Goal: Task Accomplishment & Management: Use online tool/utility

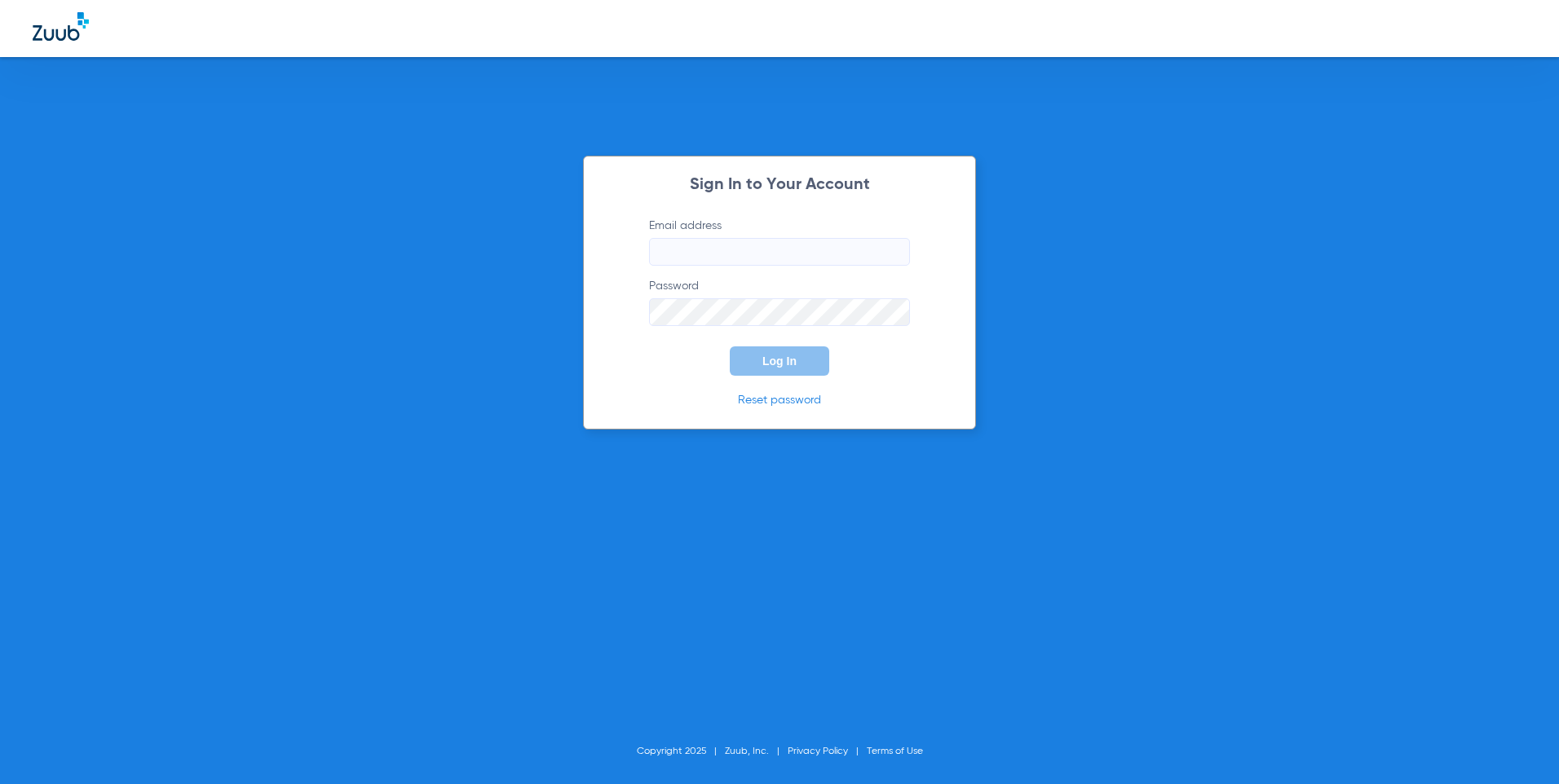
type input "[EMAIL_ADDRESS][DOMAIN_NAME]"
click at [799, 367] on button "Log In" at bounding box center [780, 361] width 100 height 29
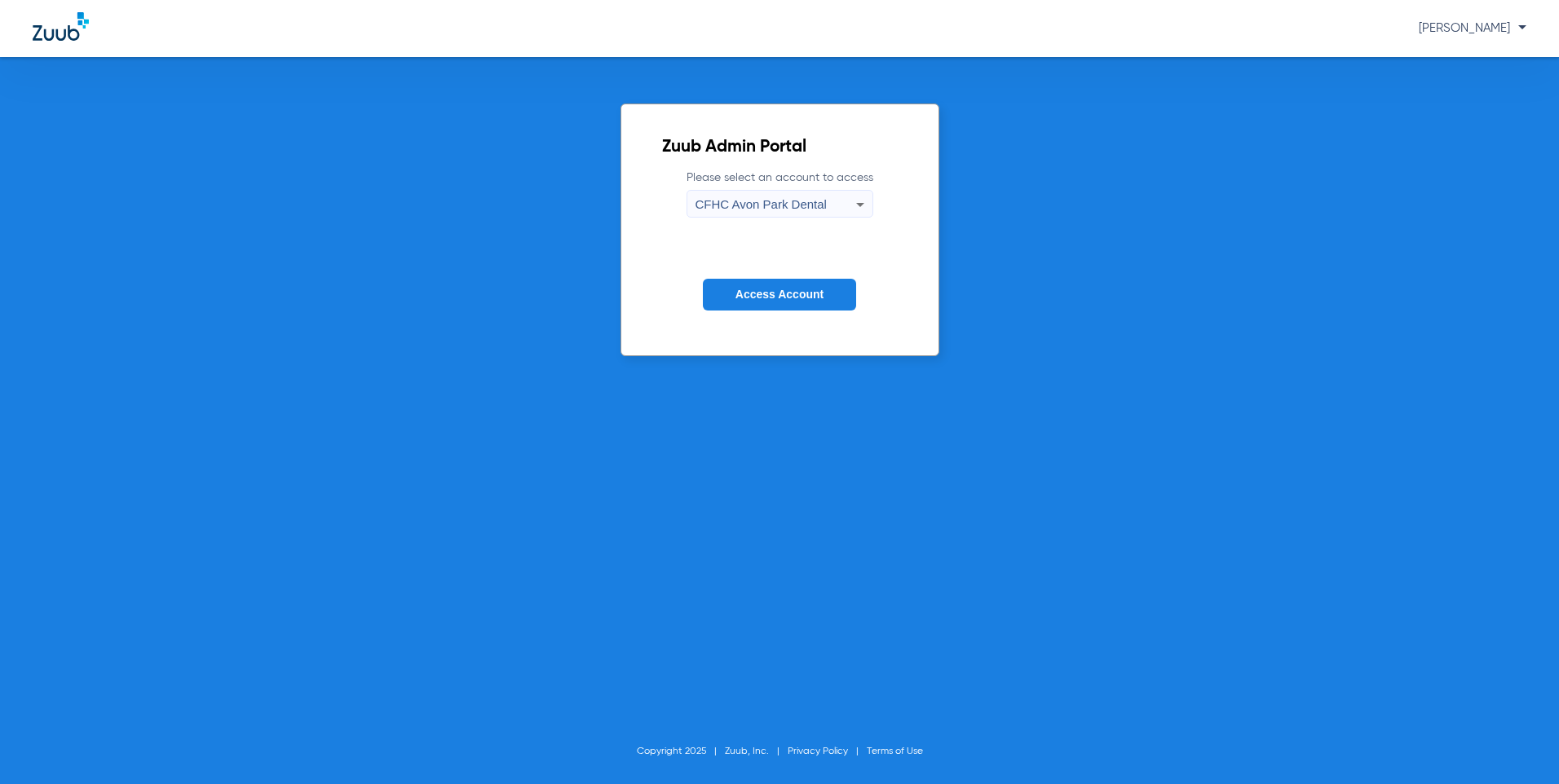
click at [856, 208] on icon at bounding box center [861, 205] width 20 height 20
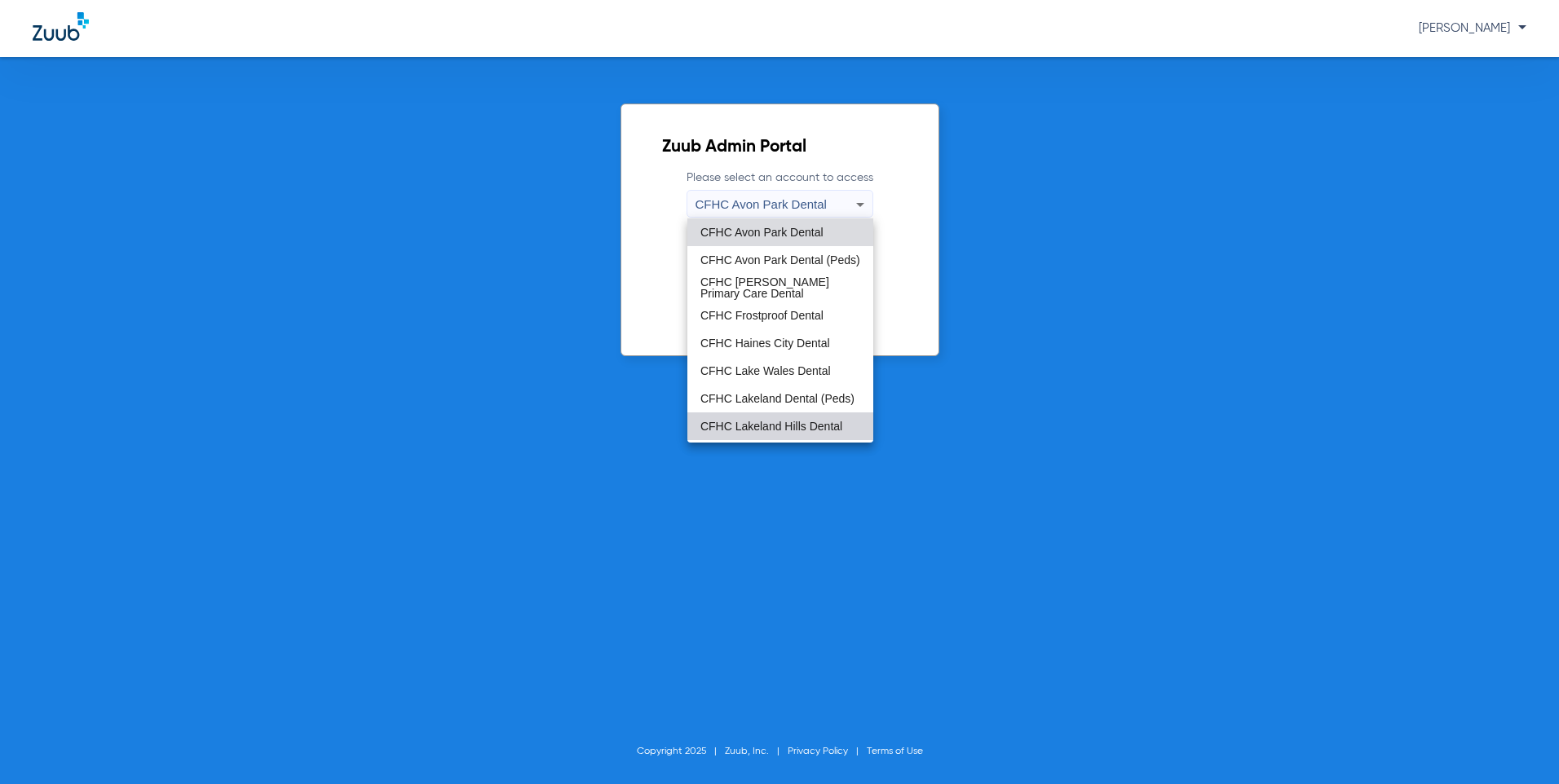
click at [785, 428] on span "CFHC Lakeland Hills Dental" at bounding box center [771, 427] width 142 height 12
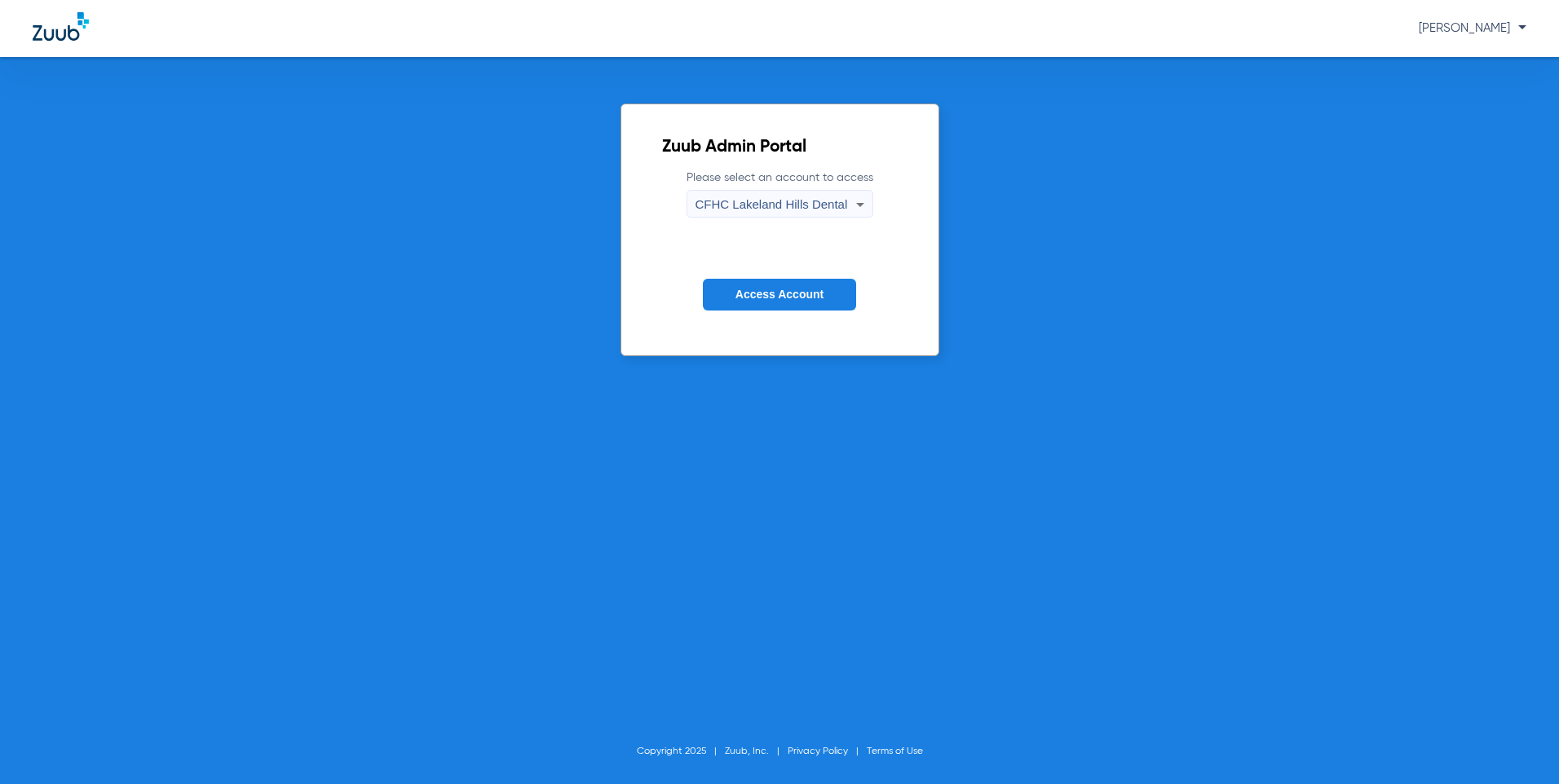
click at [786, 301] on button "Access Account" at bounding box center [780, 295] width 154 height 31
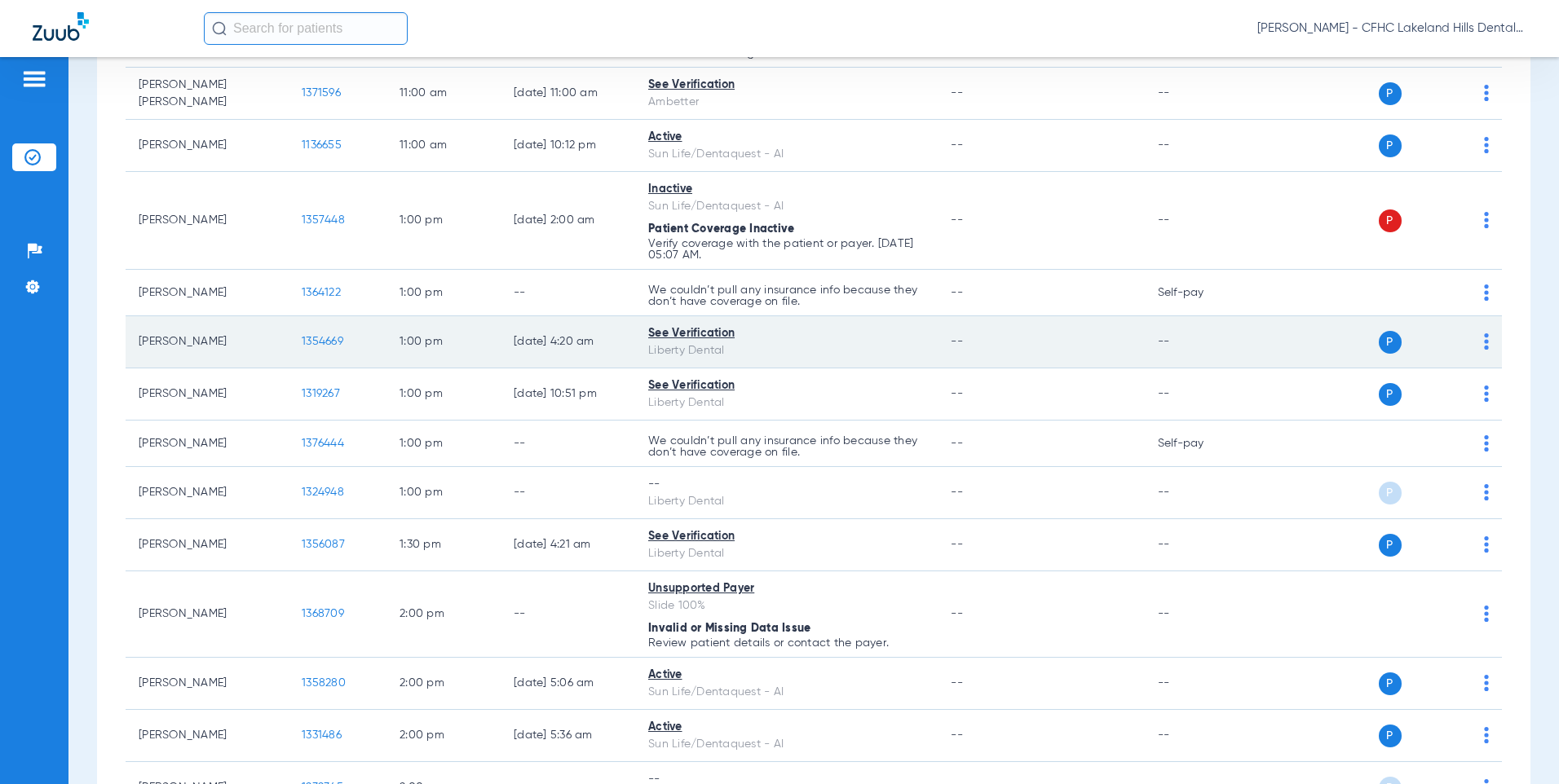
scroll to position [1386, 0]
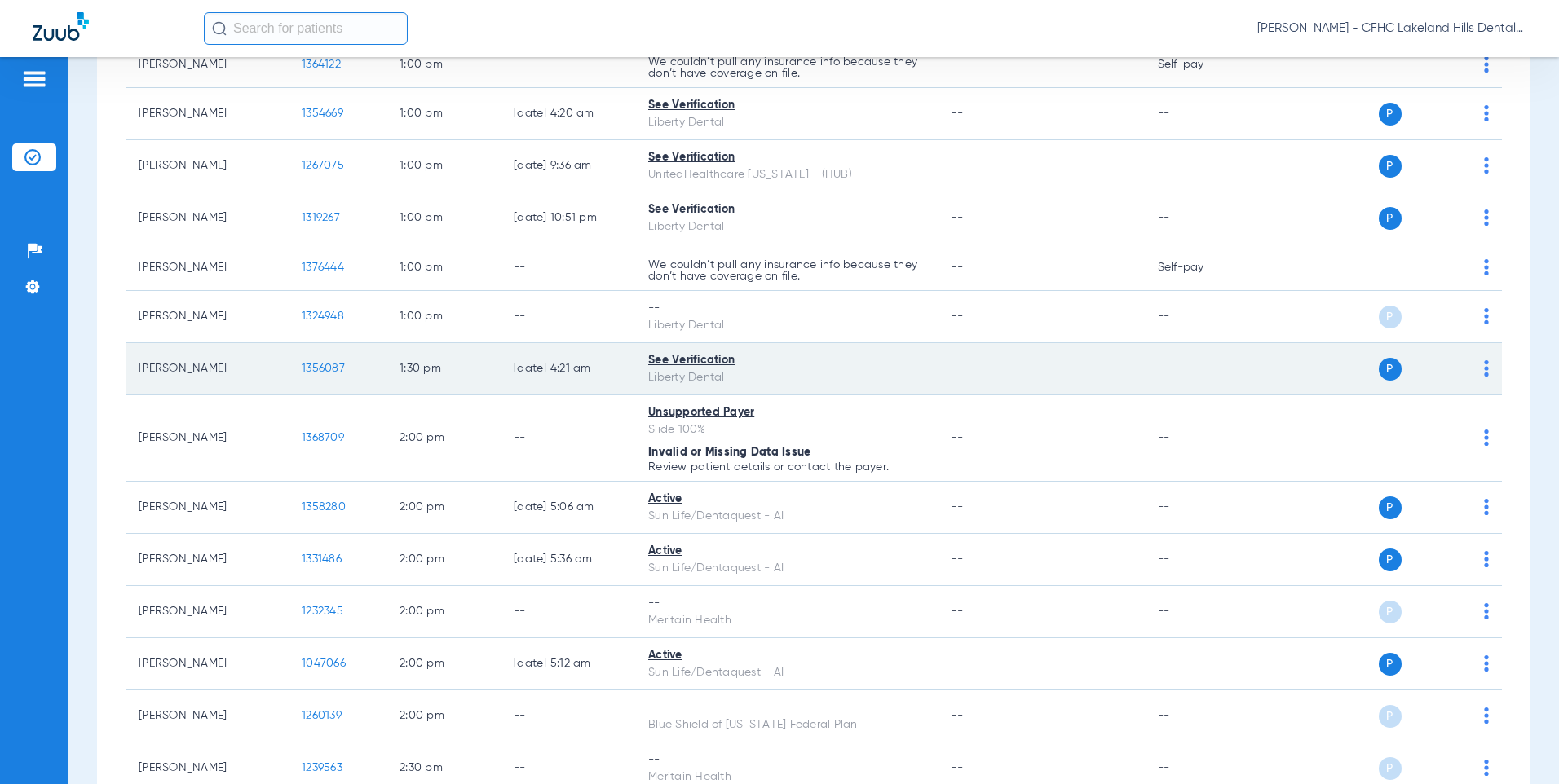
scroll to position [1548, 0]
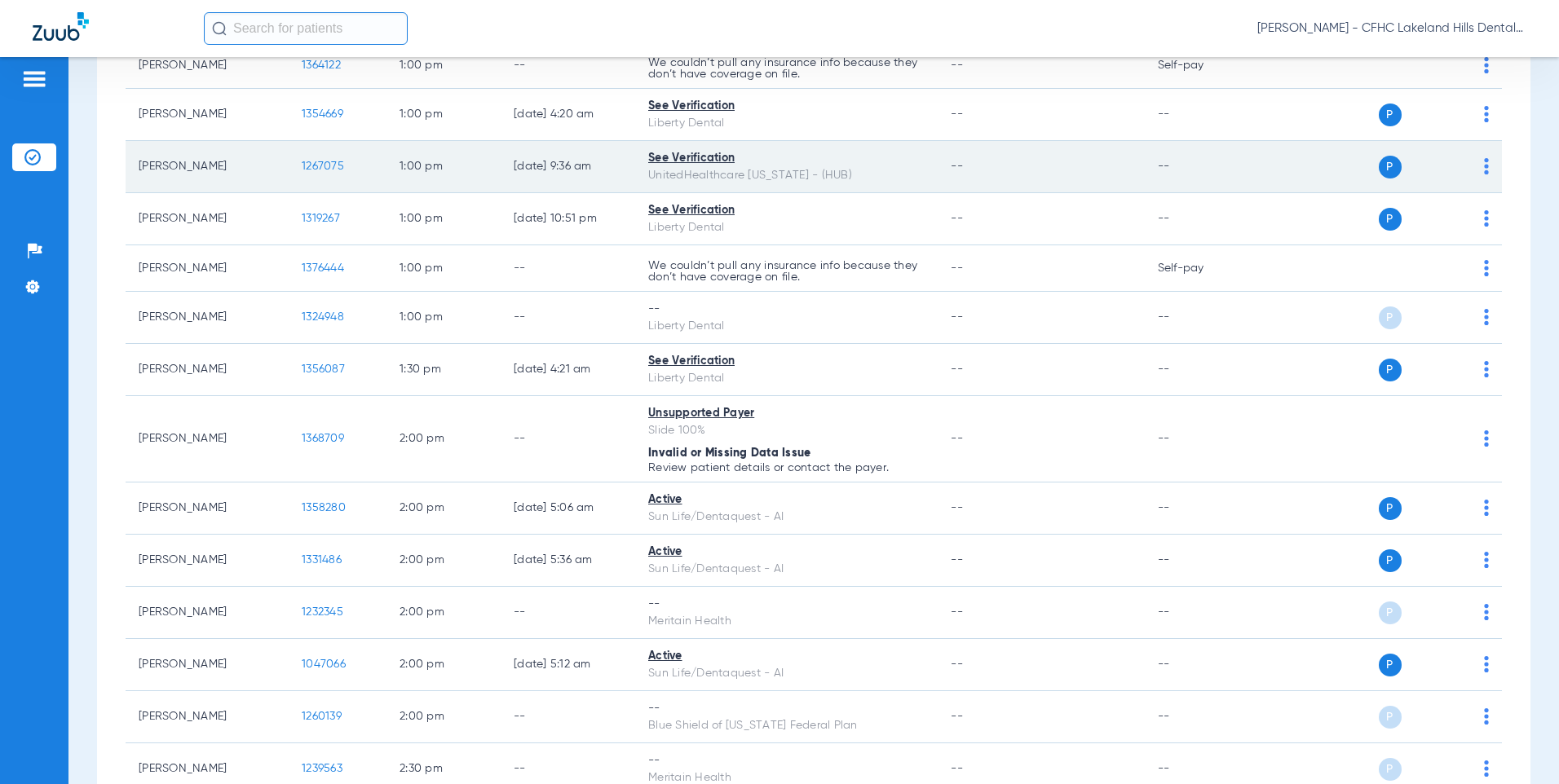
click at [313, 172] on span "1267075" at bounding box center [322, 166] width 42 height 12
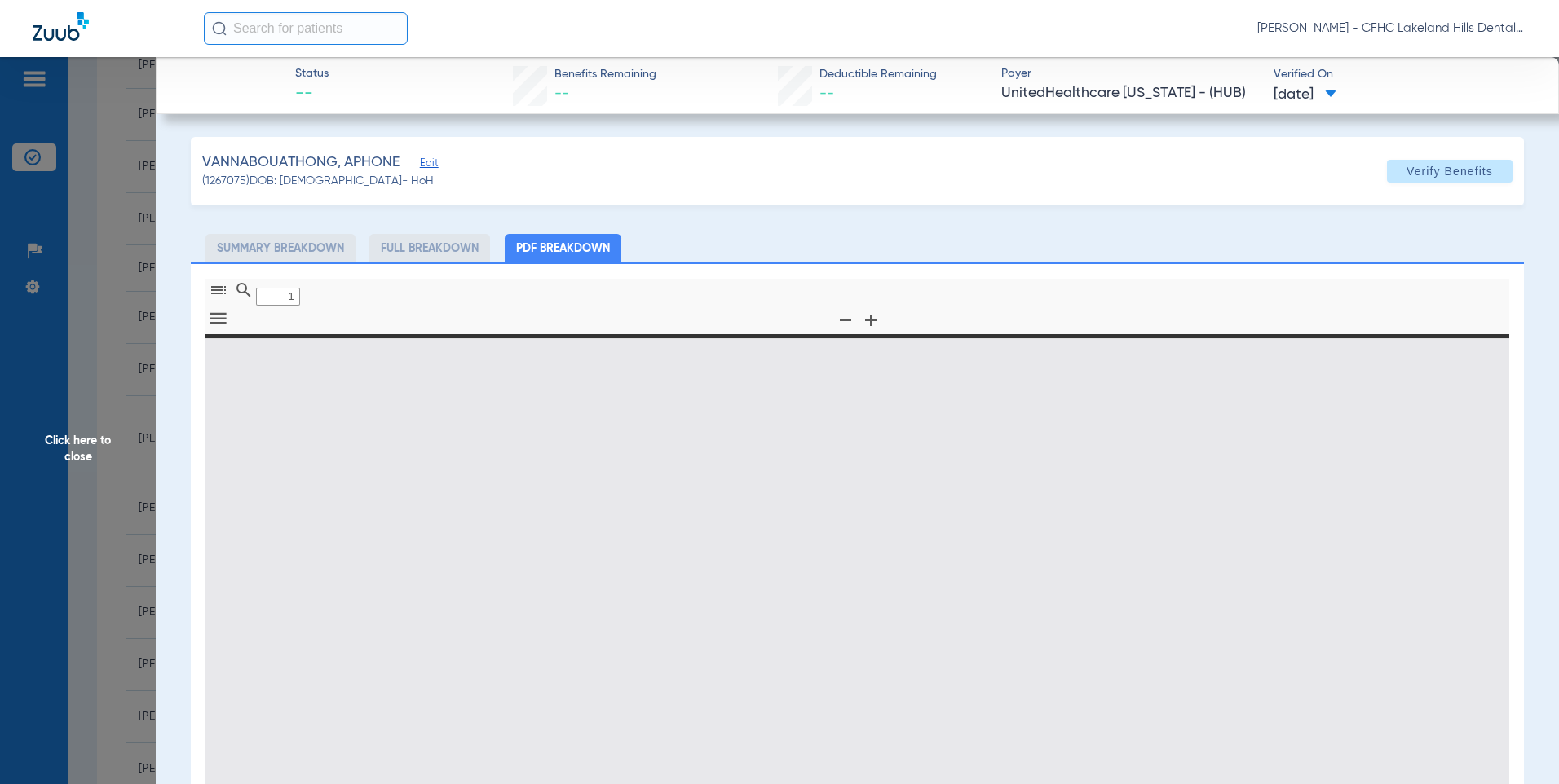
type input "0"
select select "page-width"
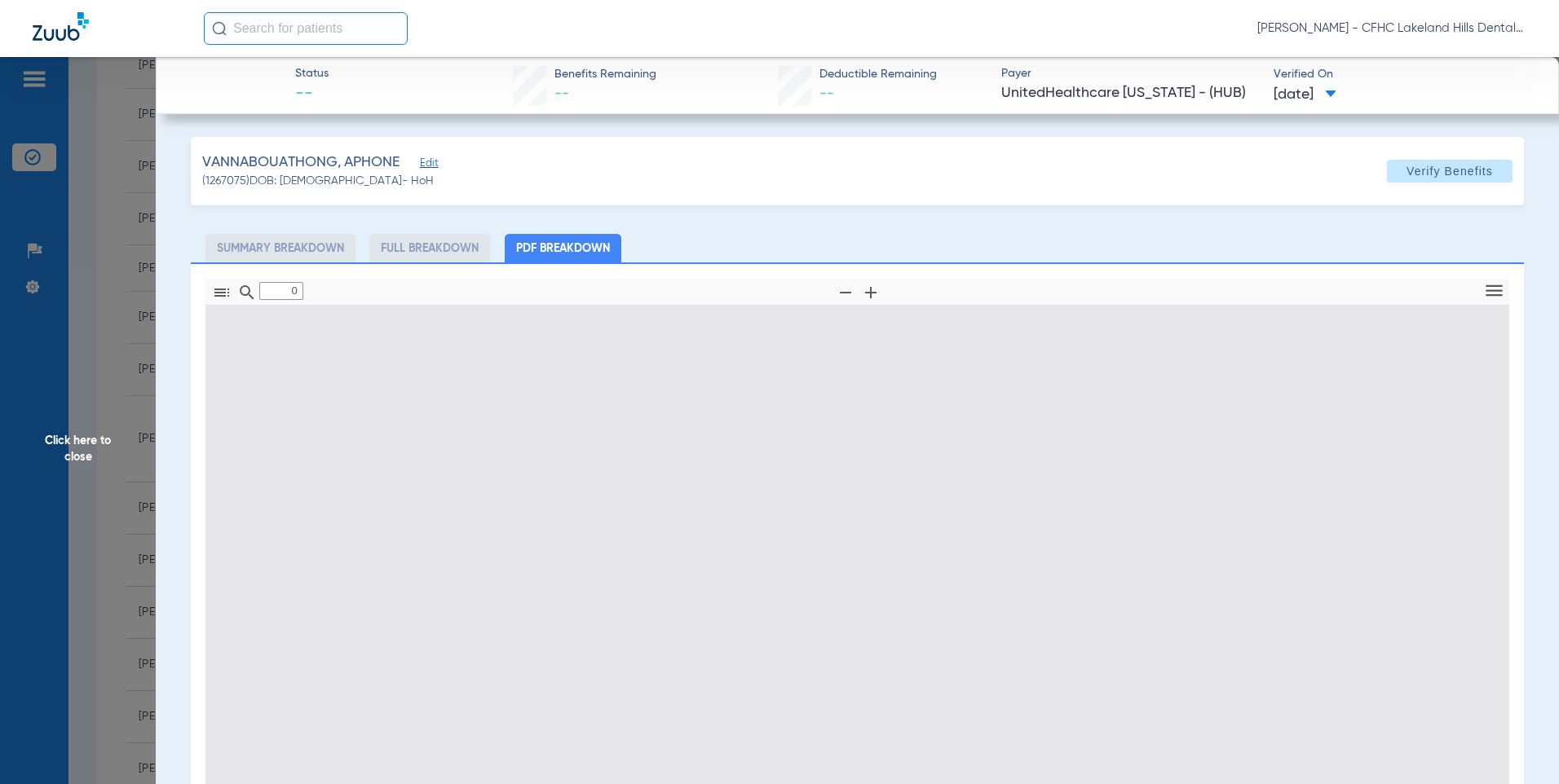
type input "1"
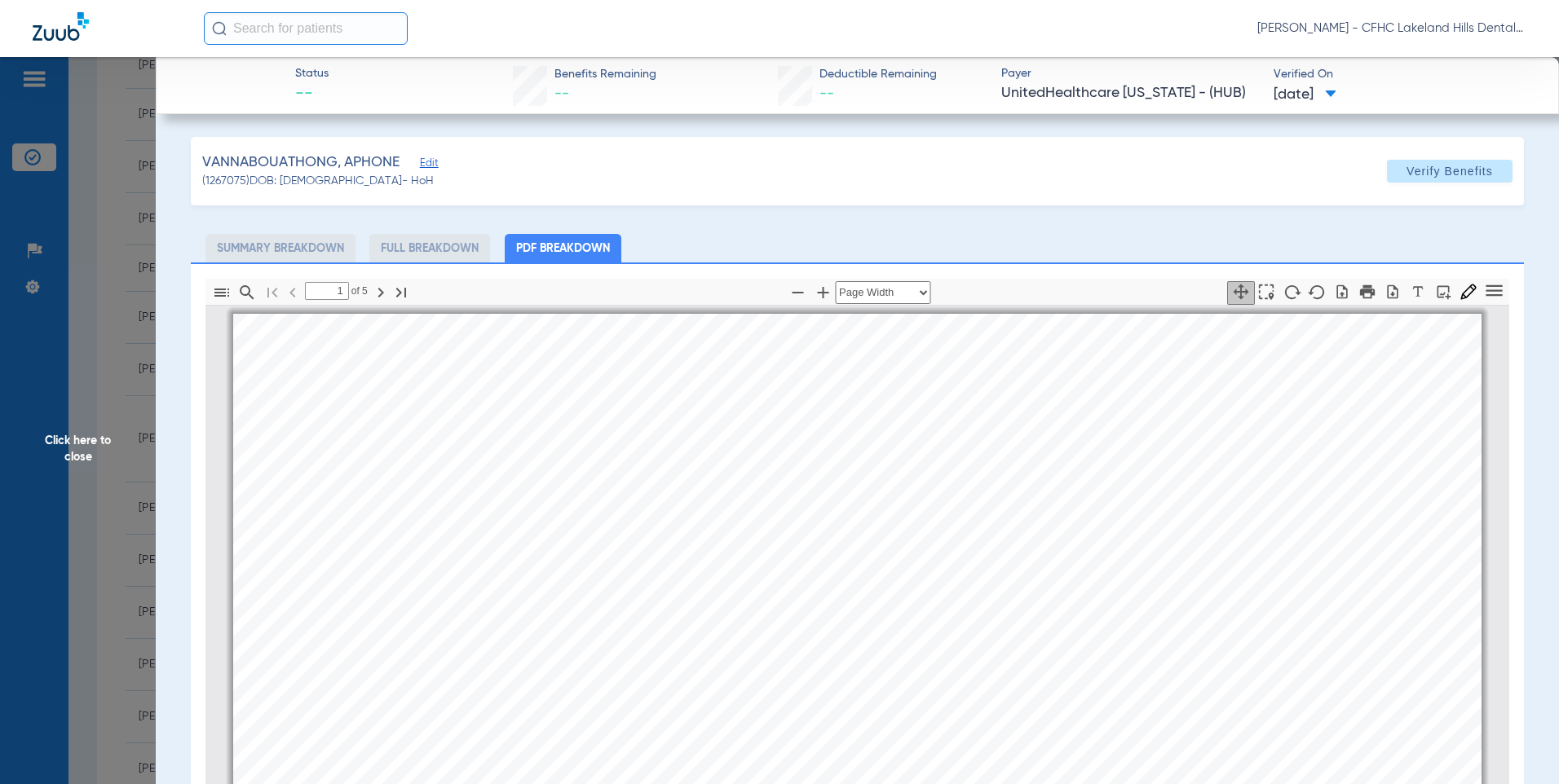
scroll to position [8, 0]
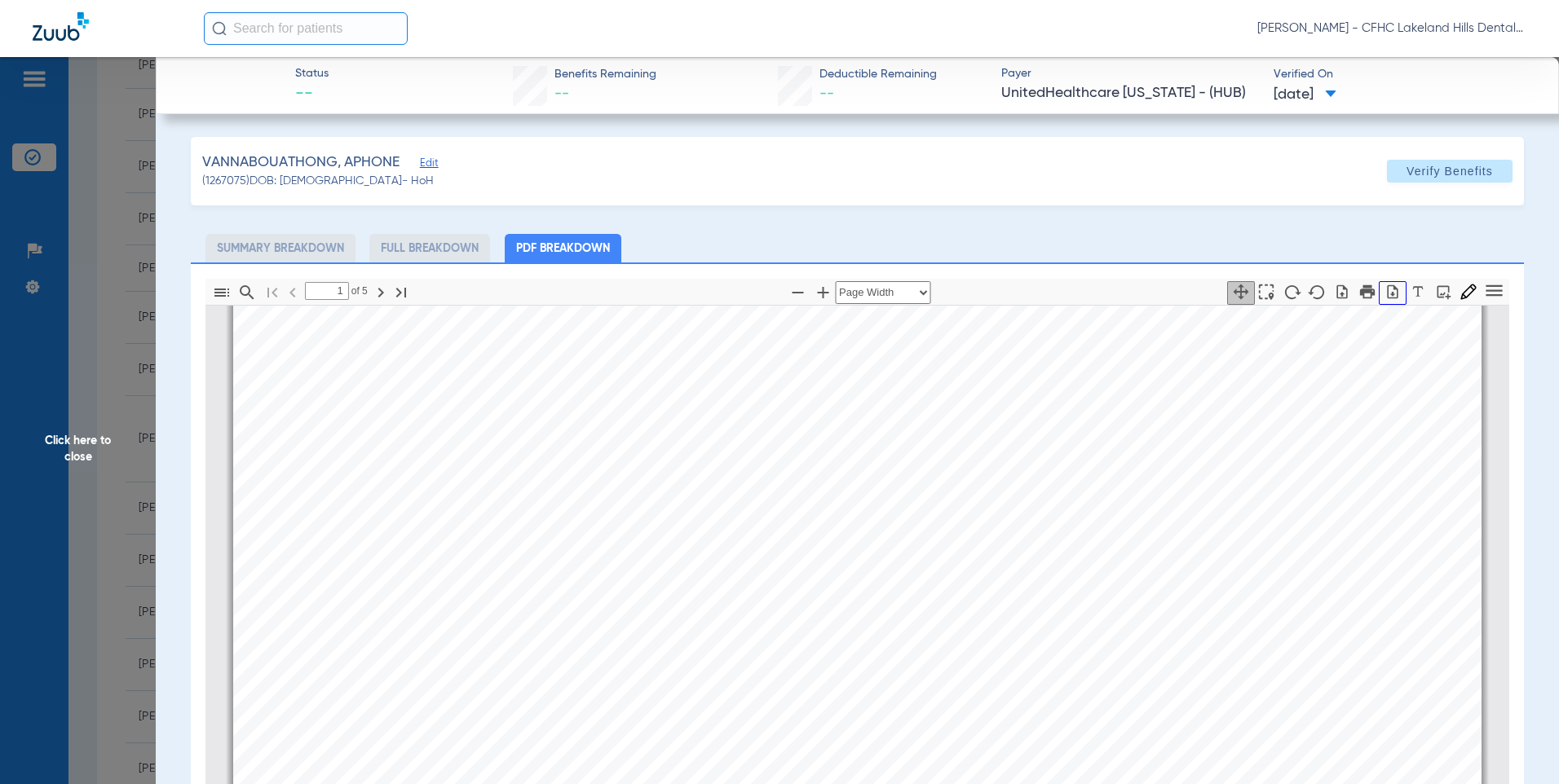
click at [1380, 300] on button "button" at bounding box center [1393, 293] width 27 height 23
click at [87, 450] on span "Click here to close" at bounding box center [77, 448] width 156 height 784
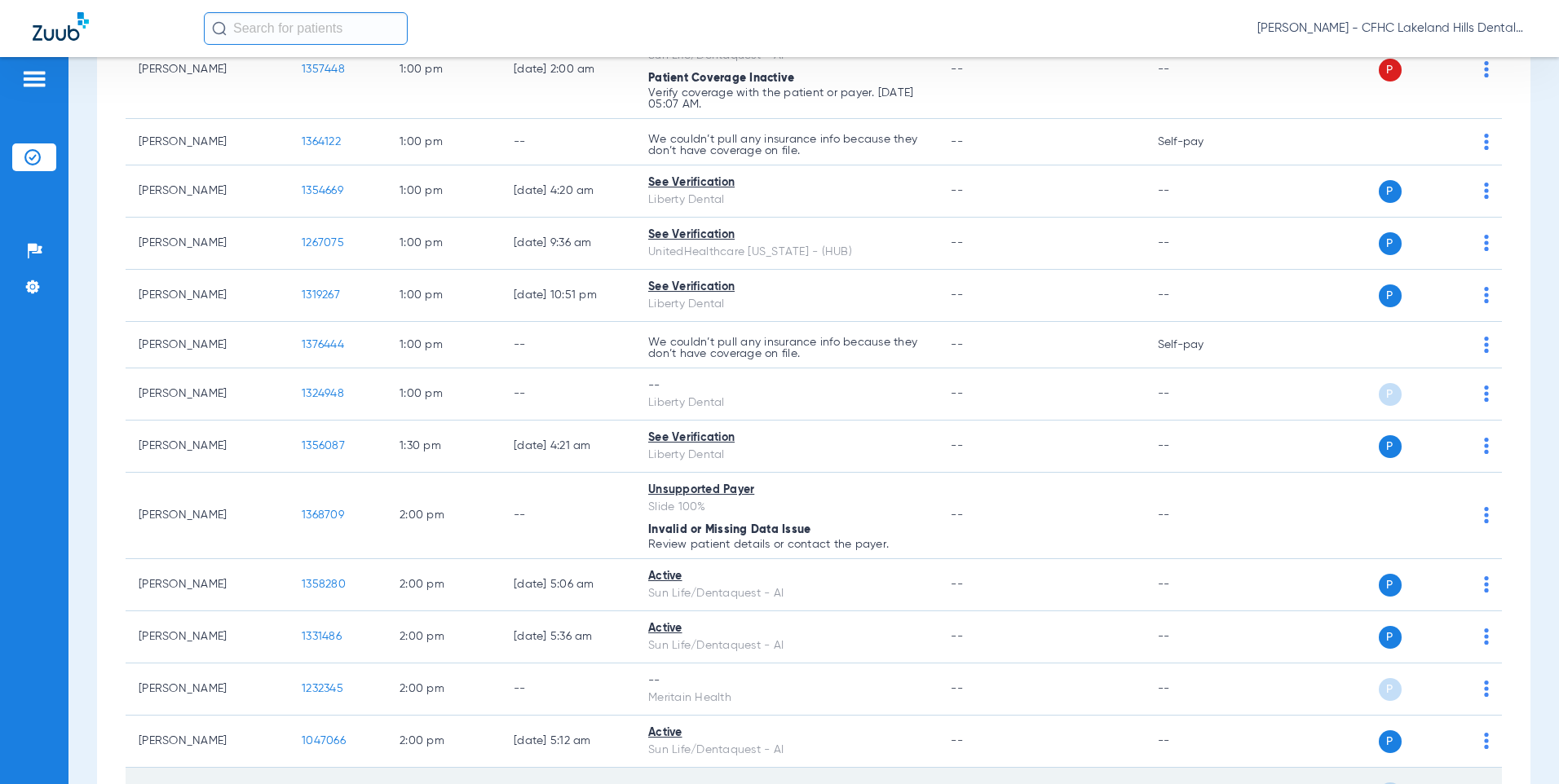
scroll to position [1467, 0]
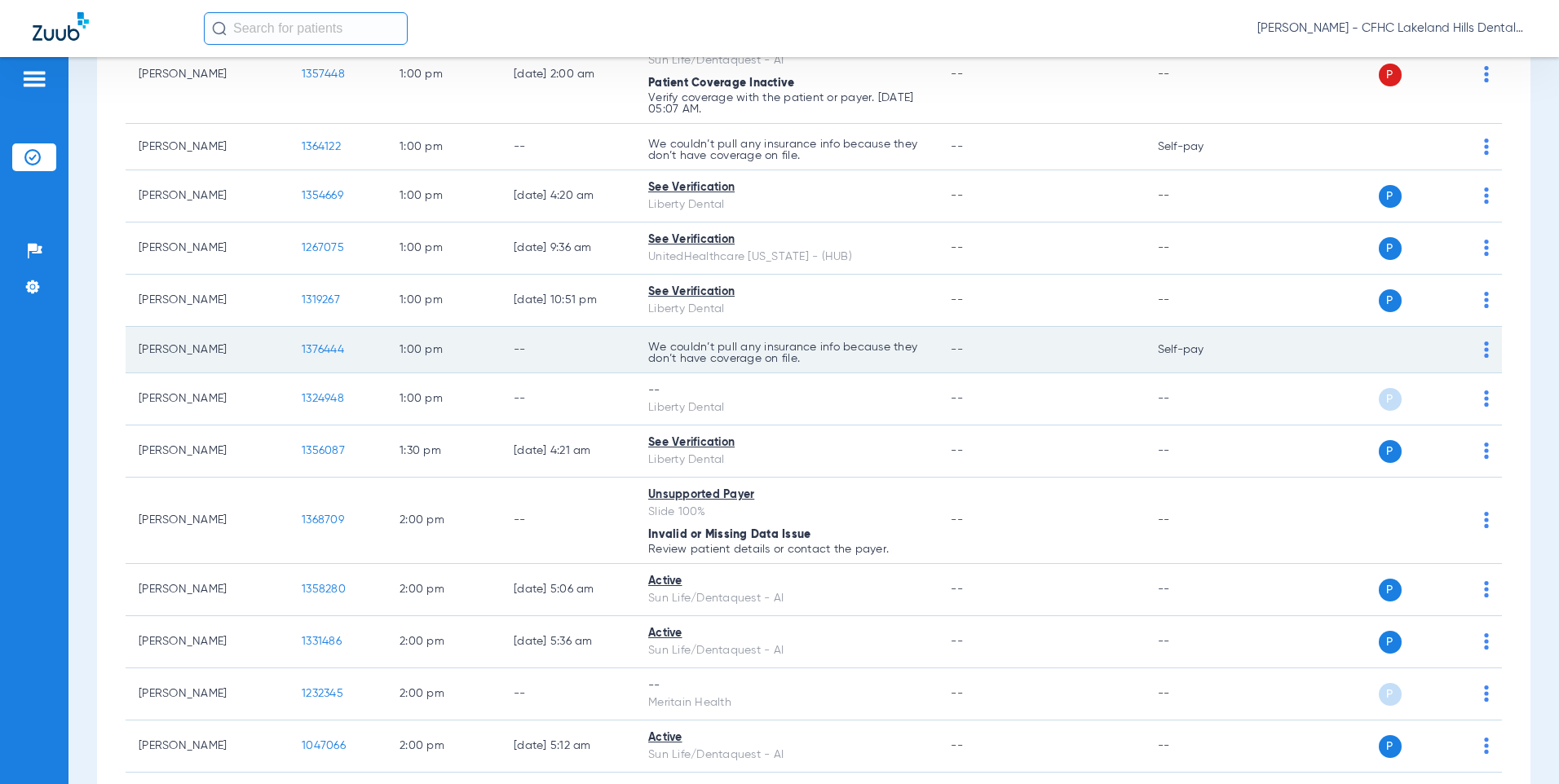
click at [339, 352] on span "1376444" at bounding box center [322, 349] width 42 height 12
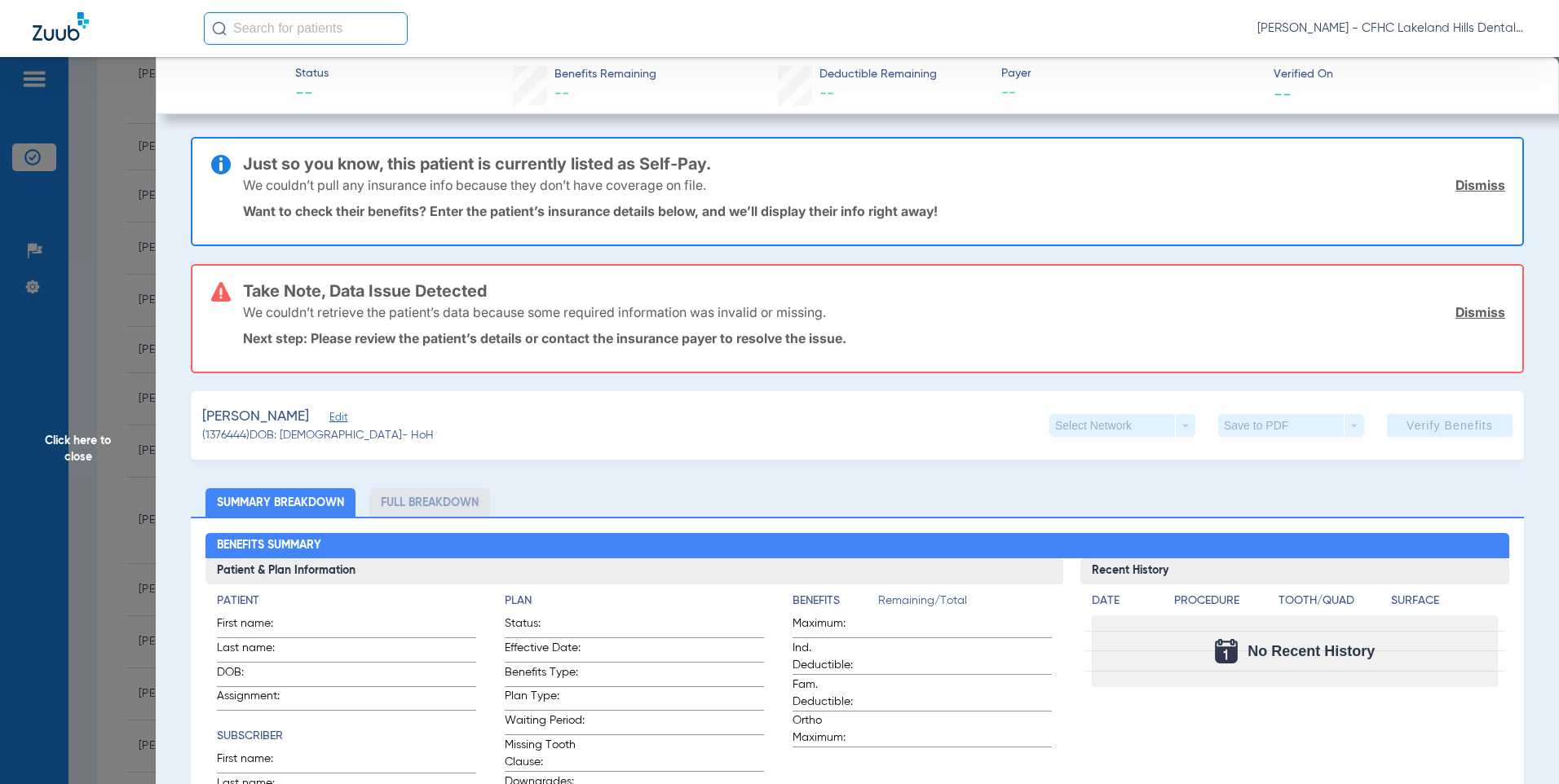
click at [1467, 316] on link "Dismiss" at bounding box center [1480, 312] width 50 height 17
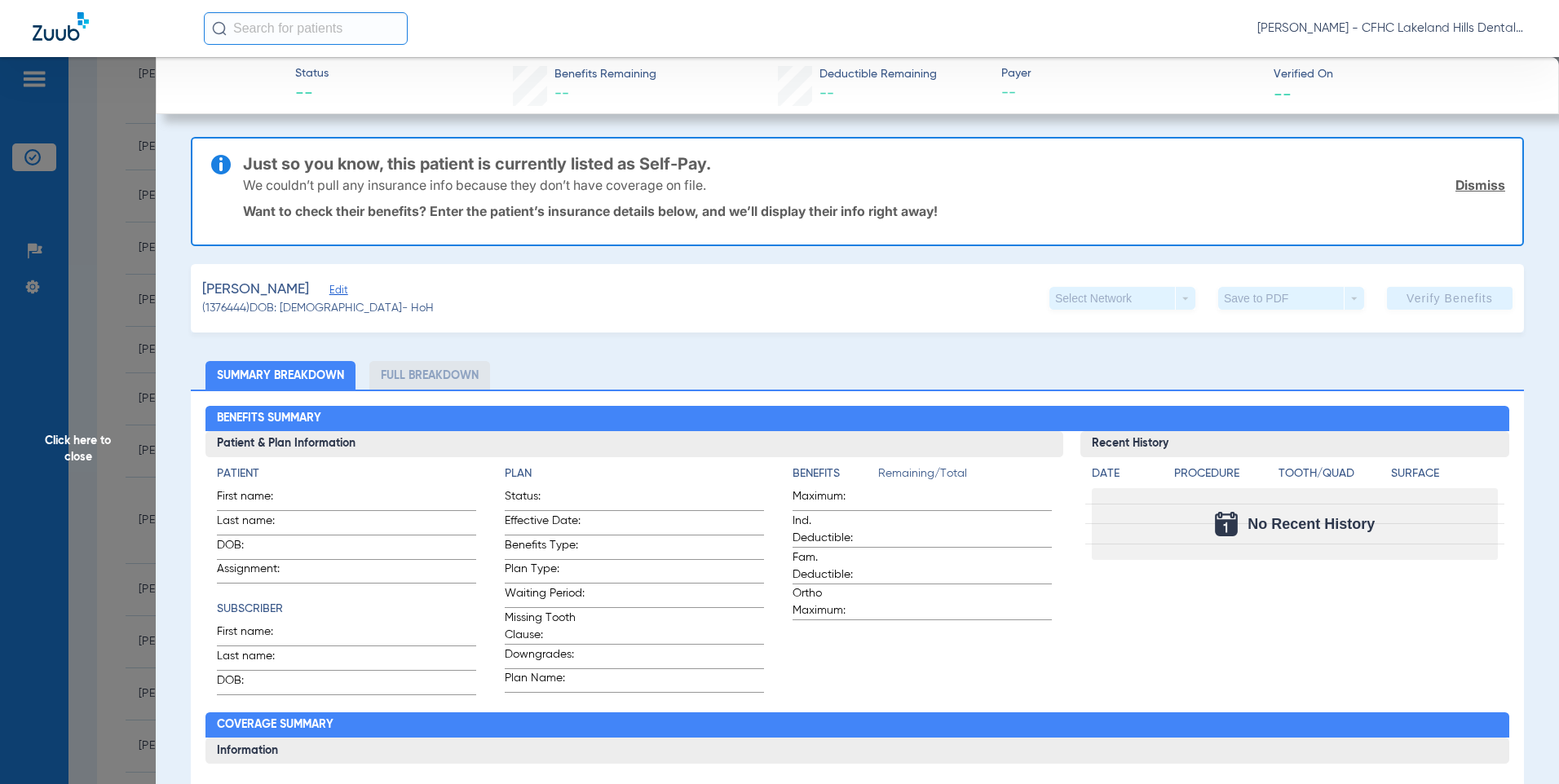
click at [1465, 185] on link "Dismiss" at bounding box center [1480, 185] width 50 height 17
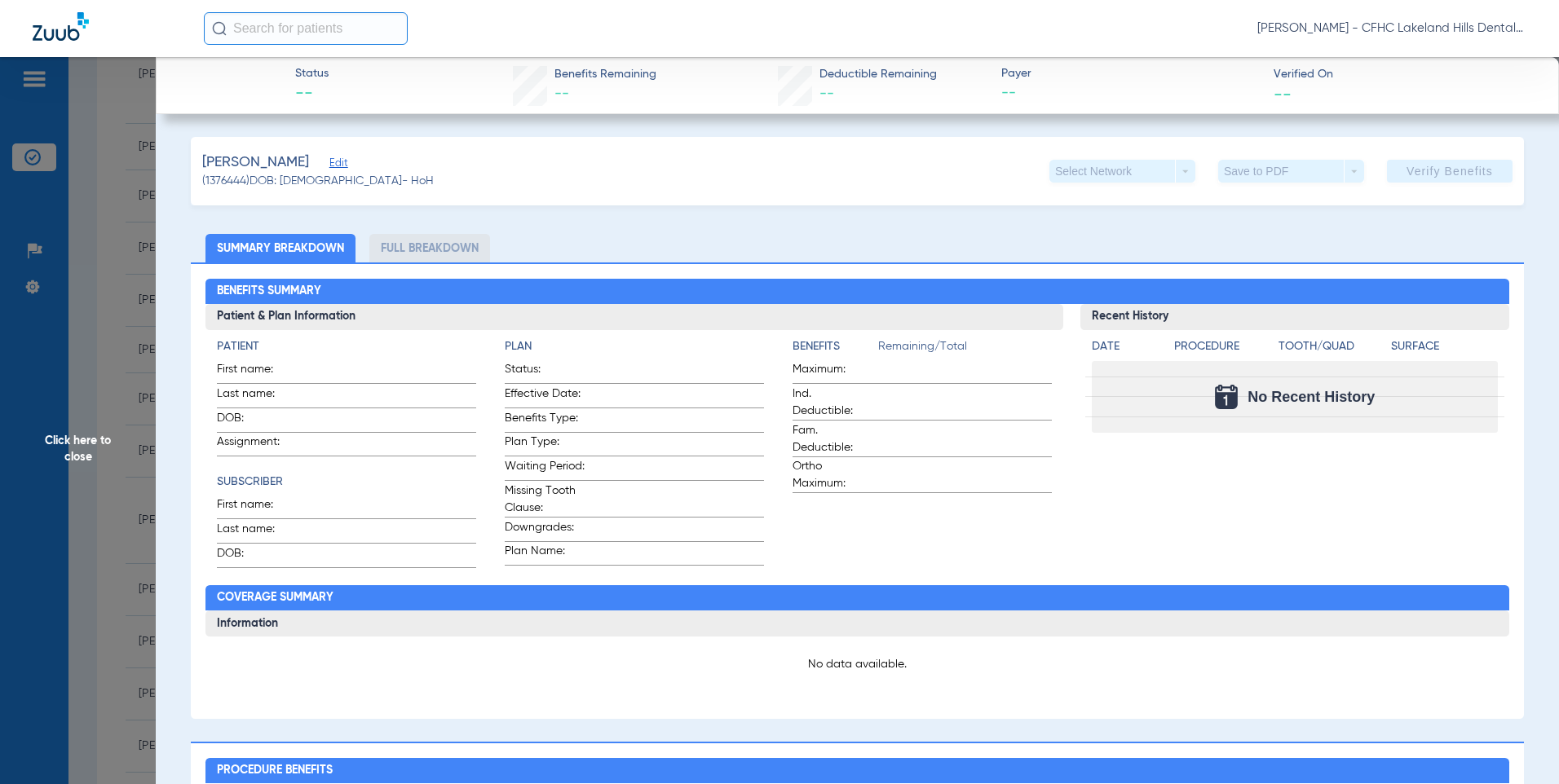
click at [344, 160] on span "Edit" at bounding box center [336, 165] width 15 height 16
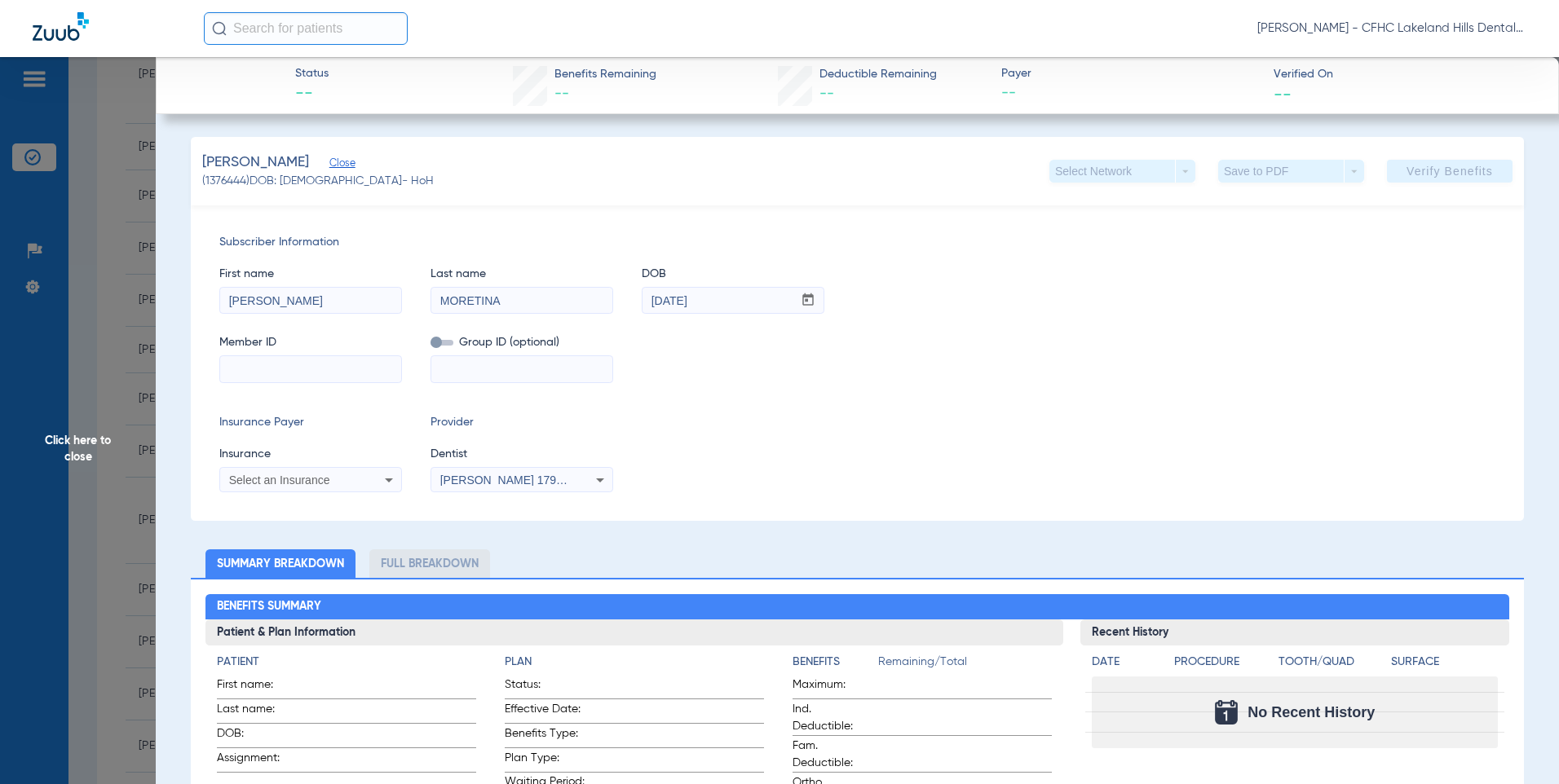
click at [290, 371] on input at bounding box center [310, 369] width 181 height 26
type input "22290529"
click at [282, 483] on span "Select an Insurance" at bounding box center [279, 480] width 101 height 13
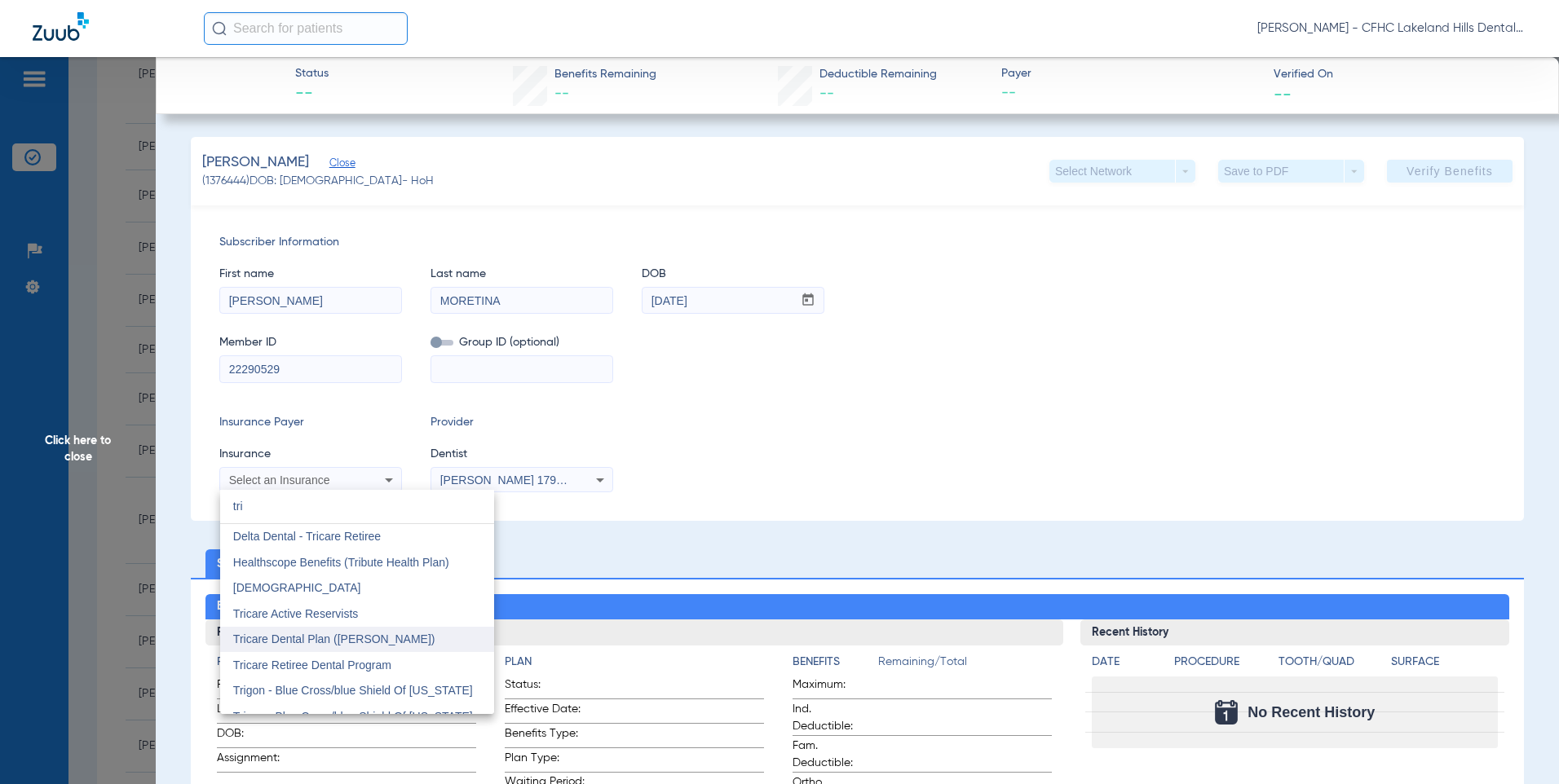
type input "tri"
click at [286, 639] on span "Tricare Dental Plan (Ucci)" at bounding box center [334, 638] width 203 height 13
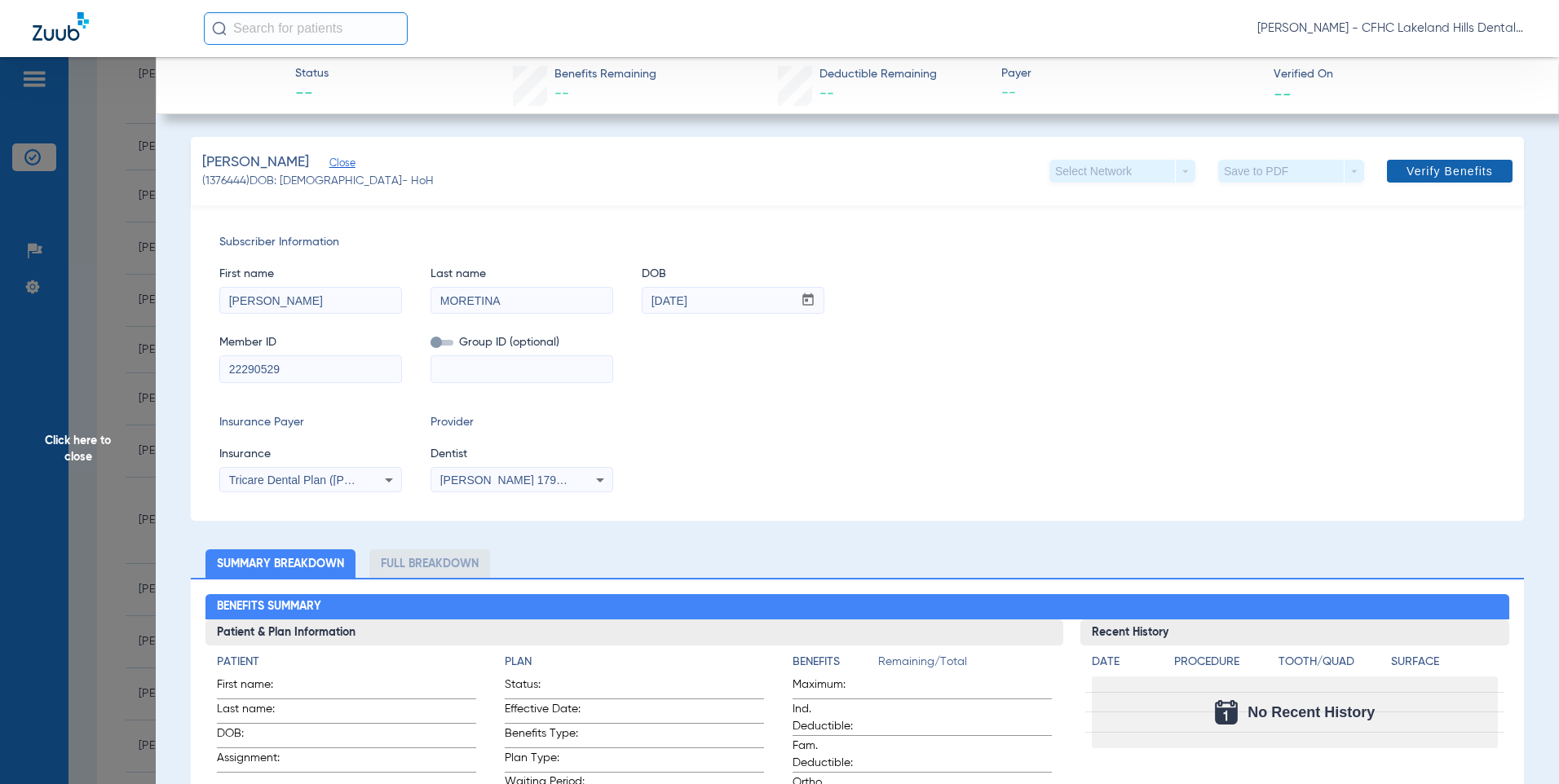
click at [1447, 176] on span "Verify Benefits" at bounding box center [1449, 170] width 86 height 13
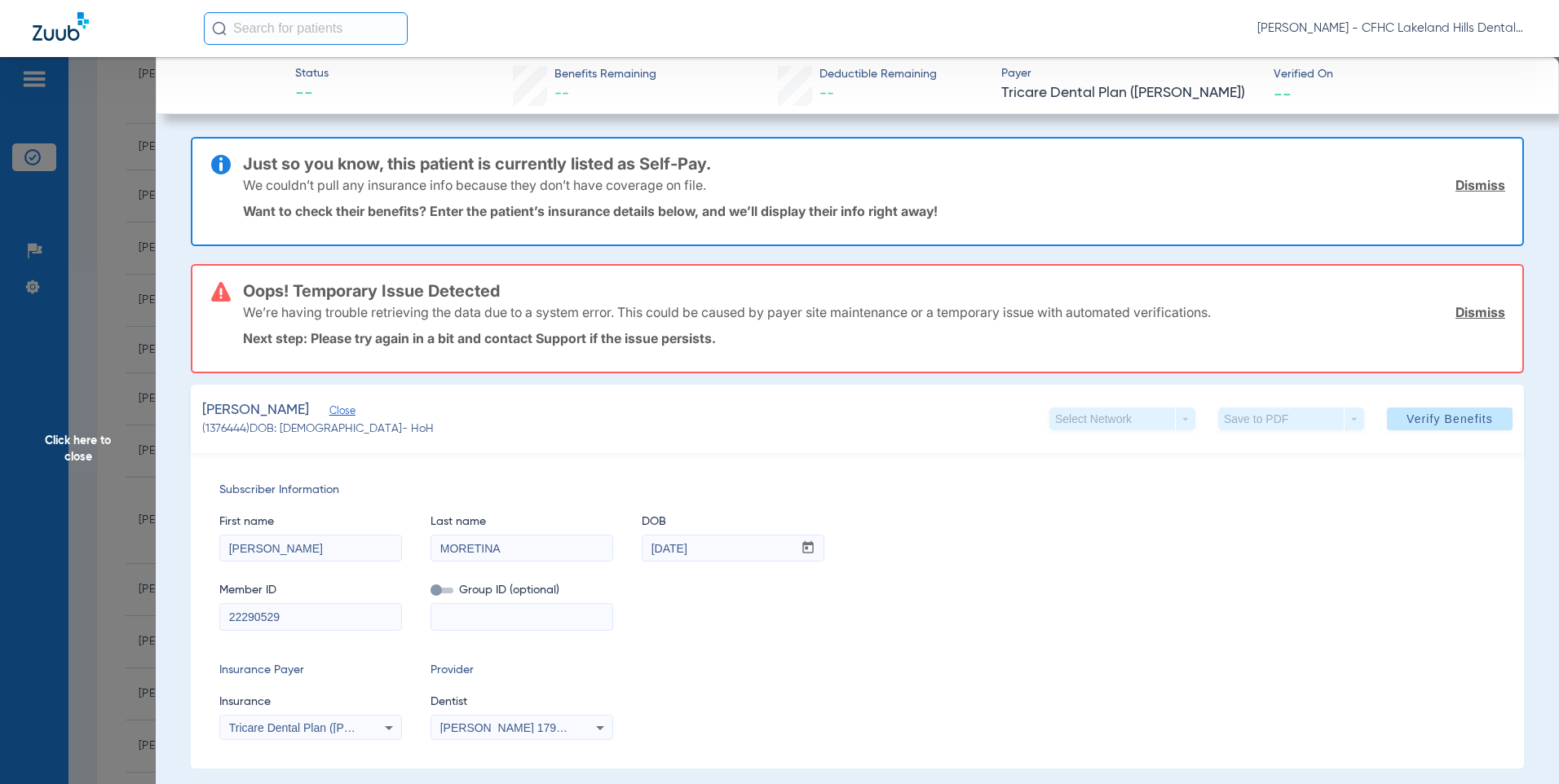
click at [1456, 314] on link "Dismiss" at bounding box center [1480, 312] width 50 height 17
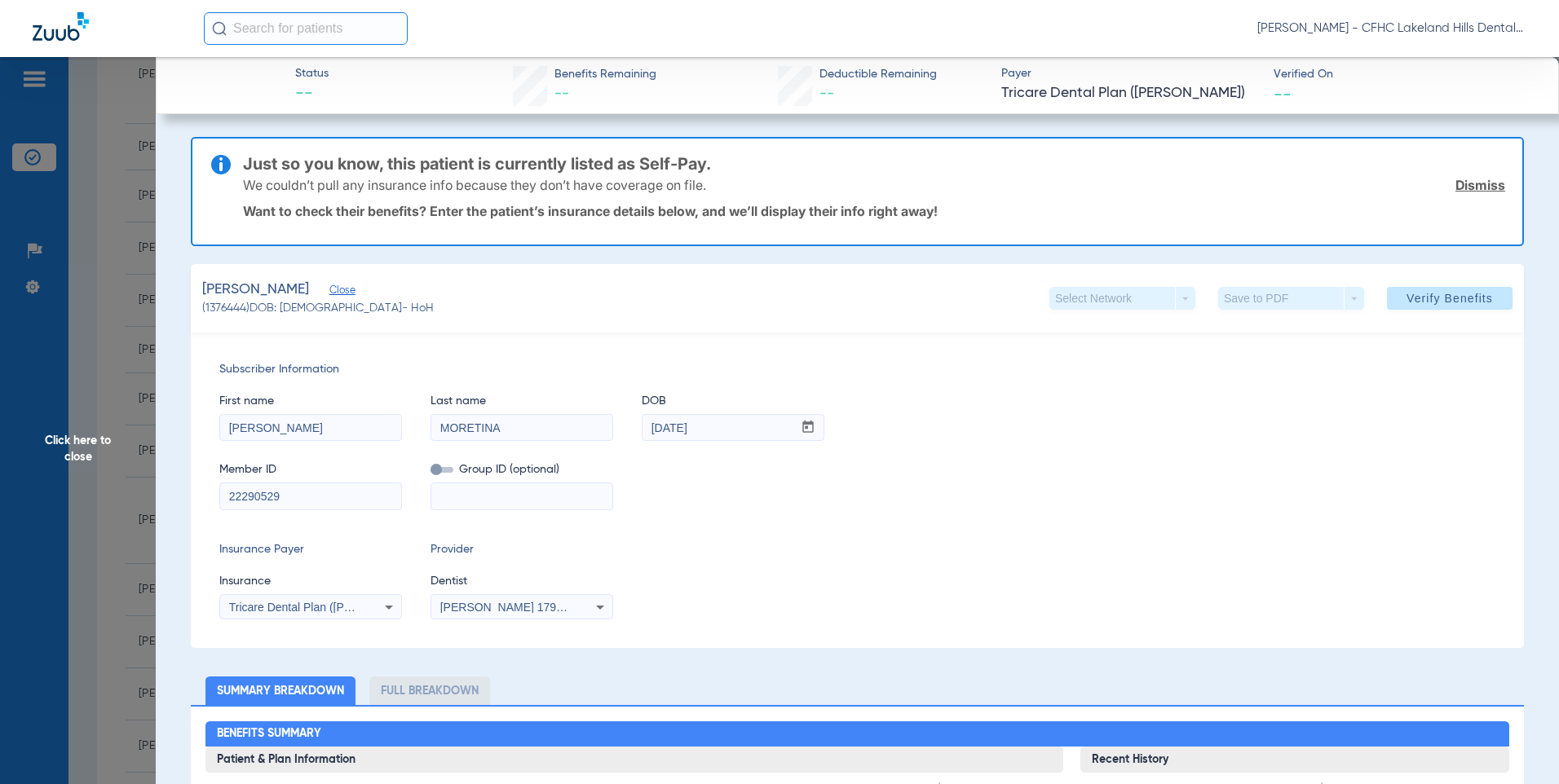
click at [1468, 180] on link "Dismiss" at bounding box center [1480, 185] width 50 height 17
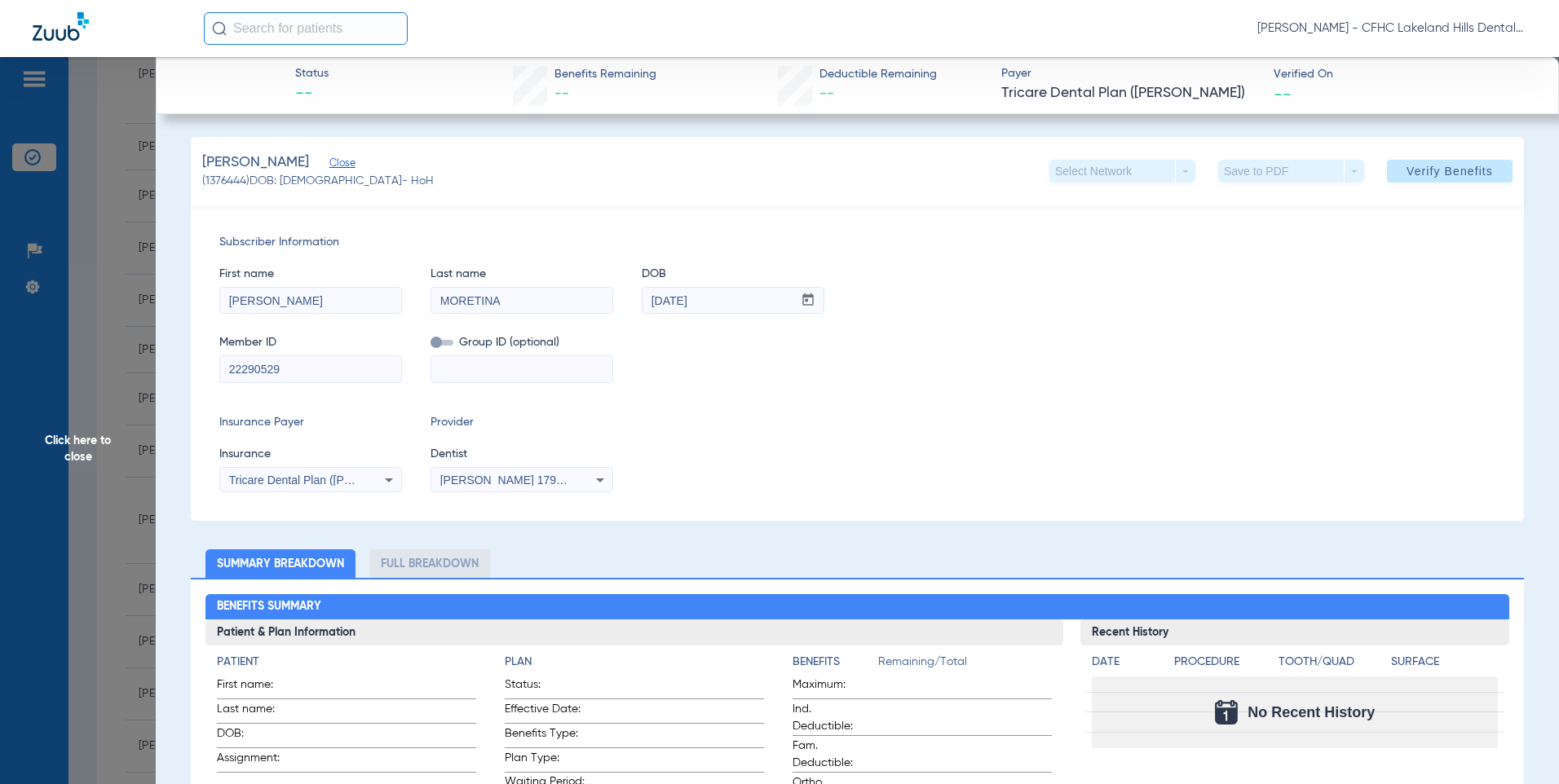
click at [384, 484] on icon at bounding box center [389, 480] width 20 height 20
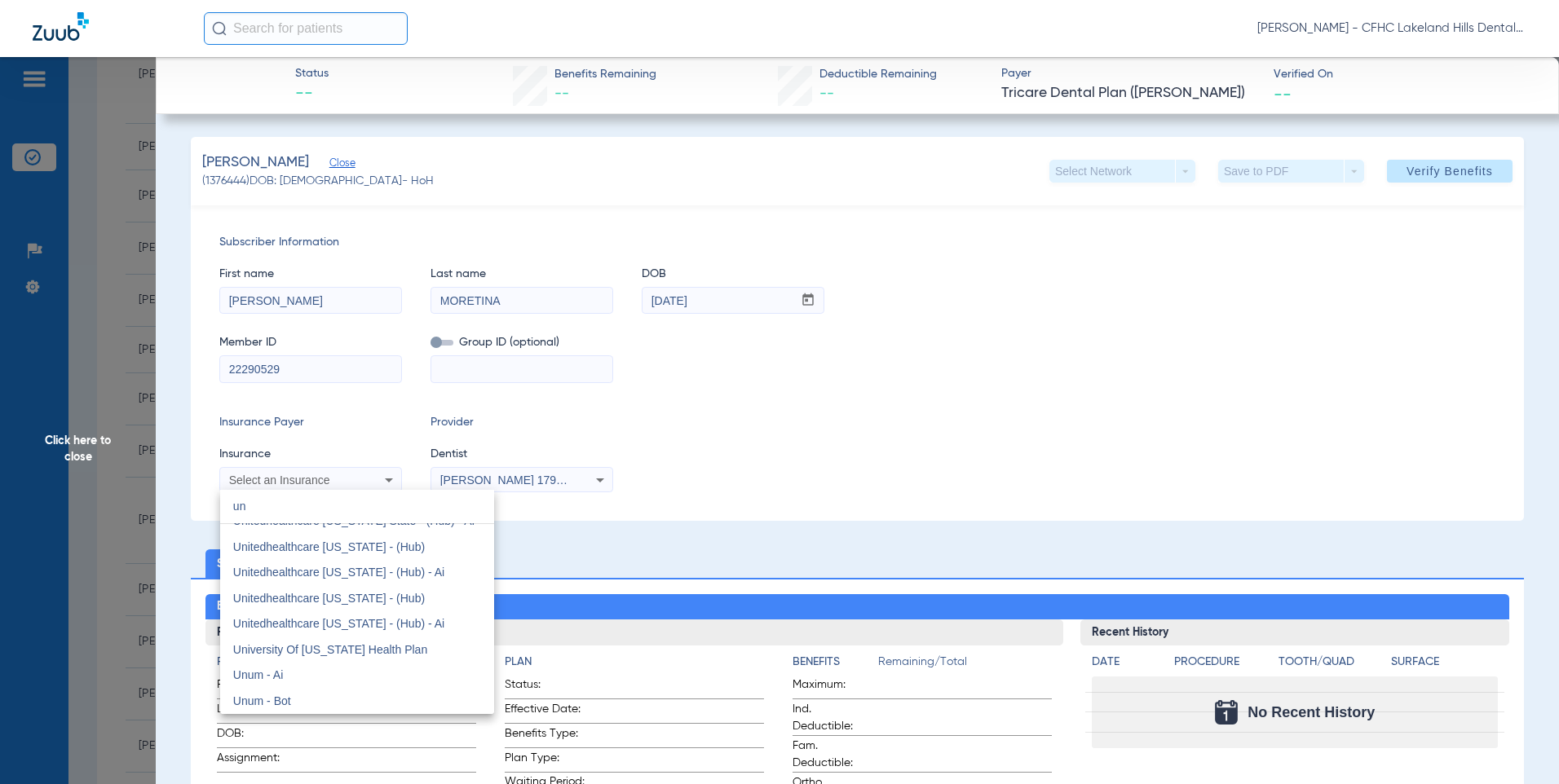
scroll to position [34, 0]
type input "united"
click at [363, 529] on span "United Concordia - Dental Plus - Pa Blue Shield" at bounding box center [354, 528] width 242 height 13
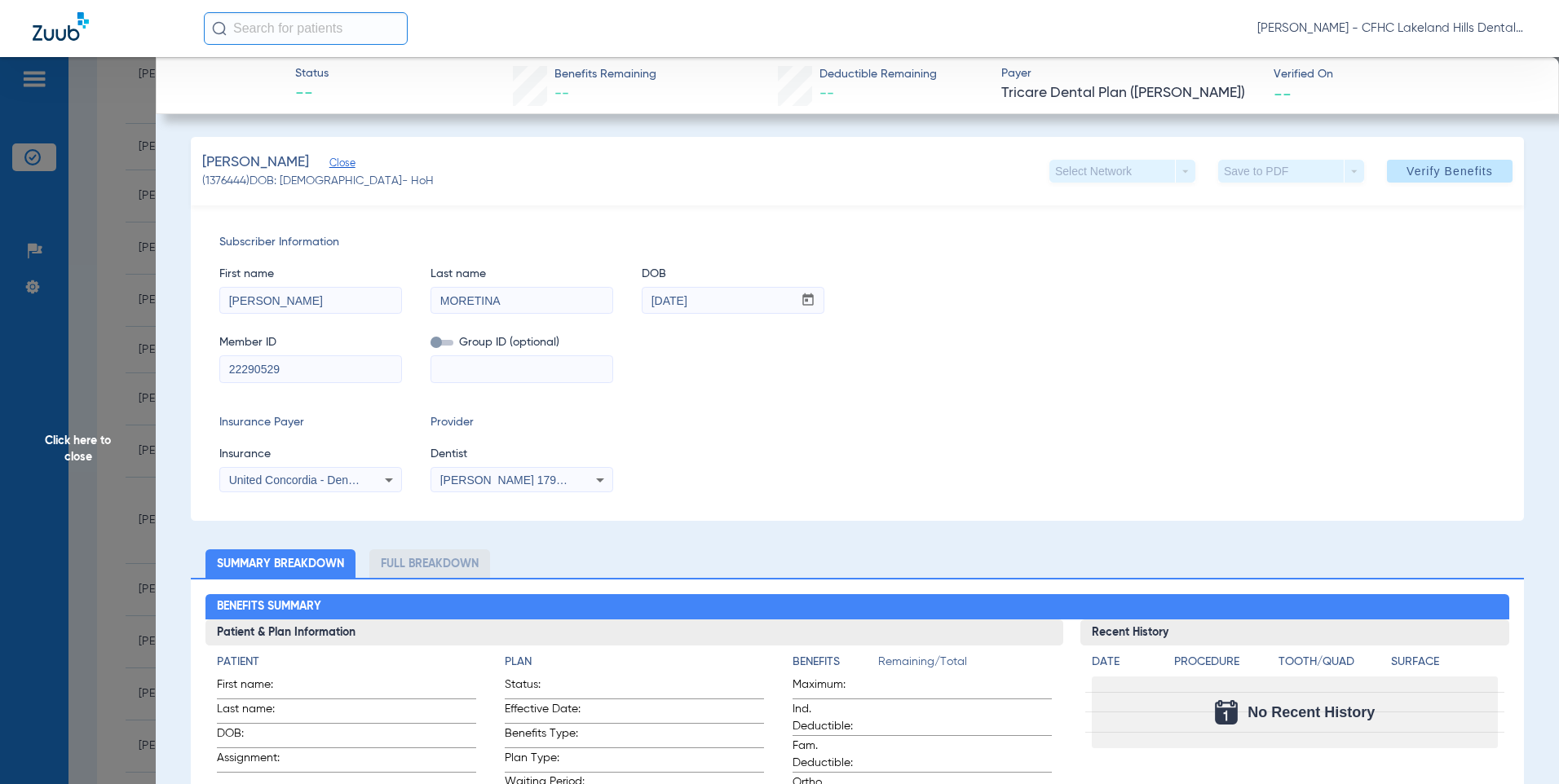
click at [379, 488] on icon at bounding box center [389, 480] width 20 height 20
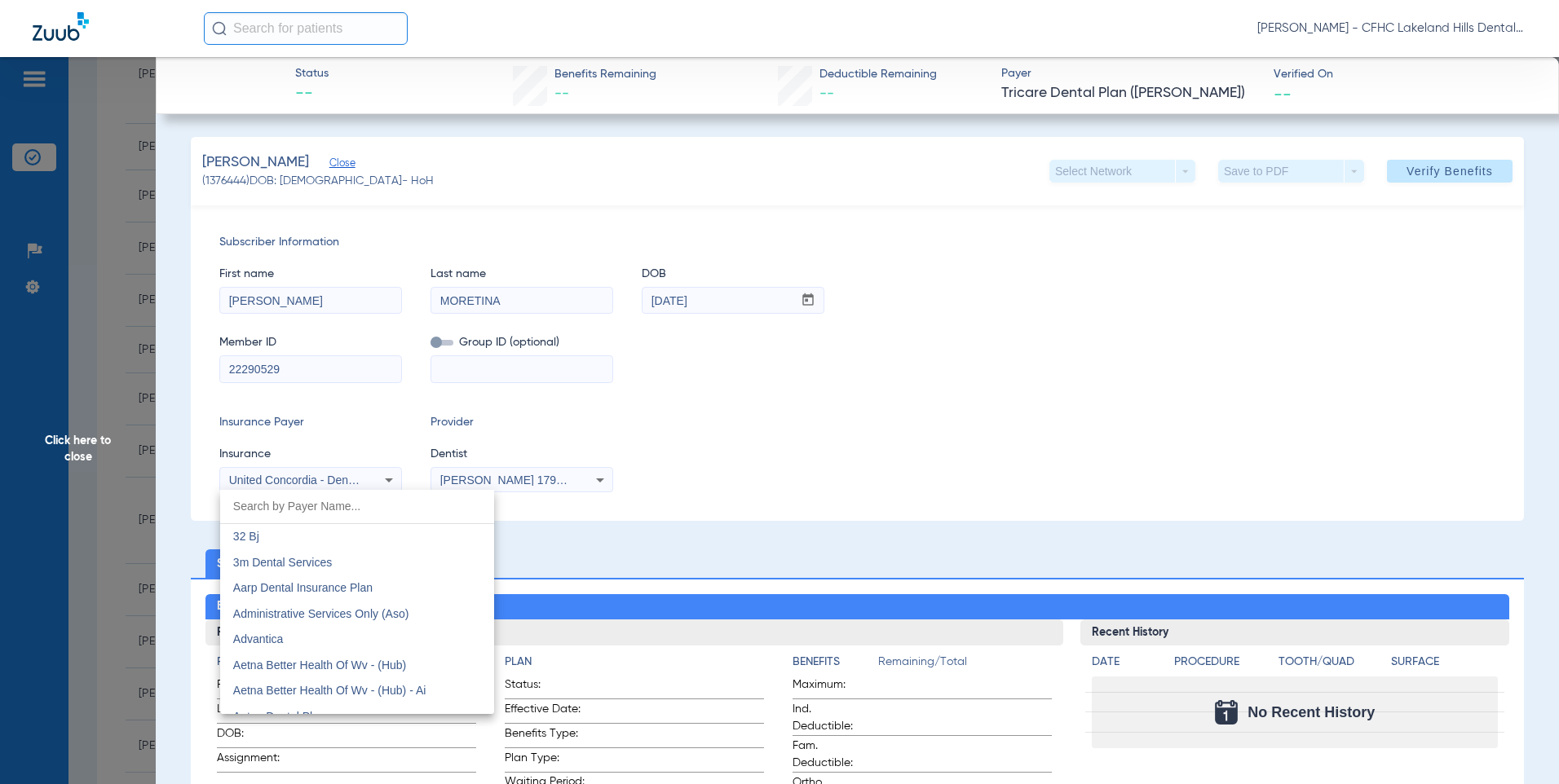
scroll to position [9489, 0]
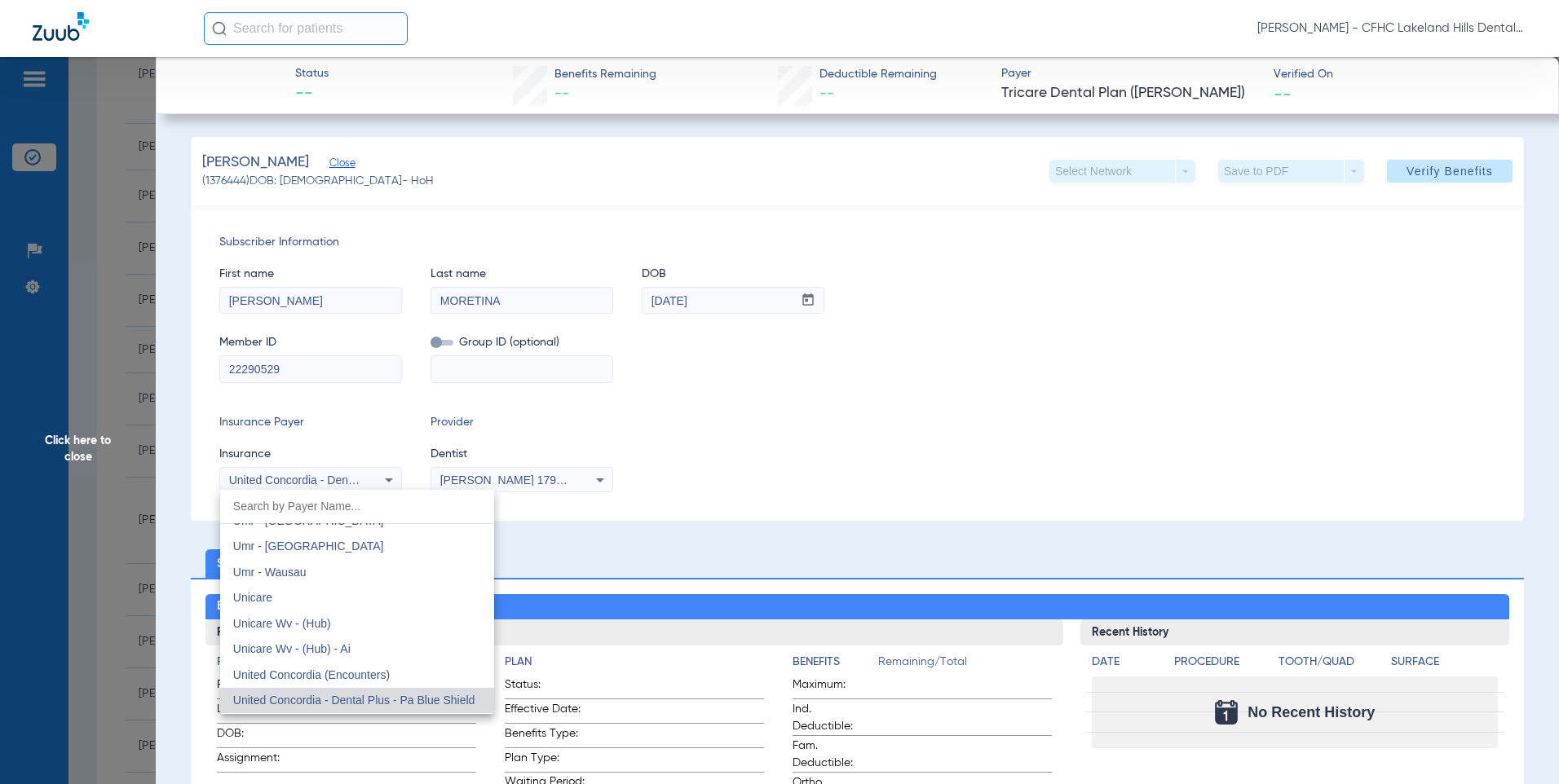
click at [356, 674] on span "United Concordia (Encounters)" at bounding box center [311, 674] width 157 height 13
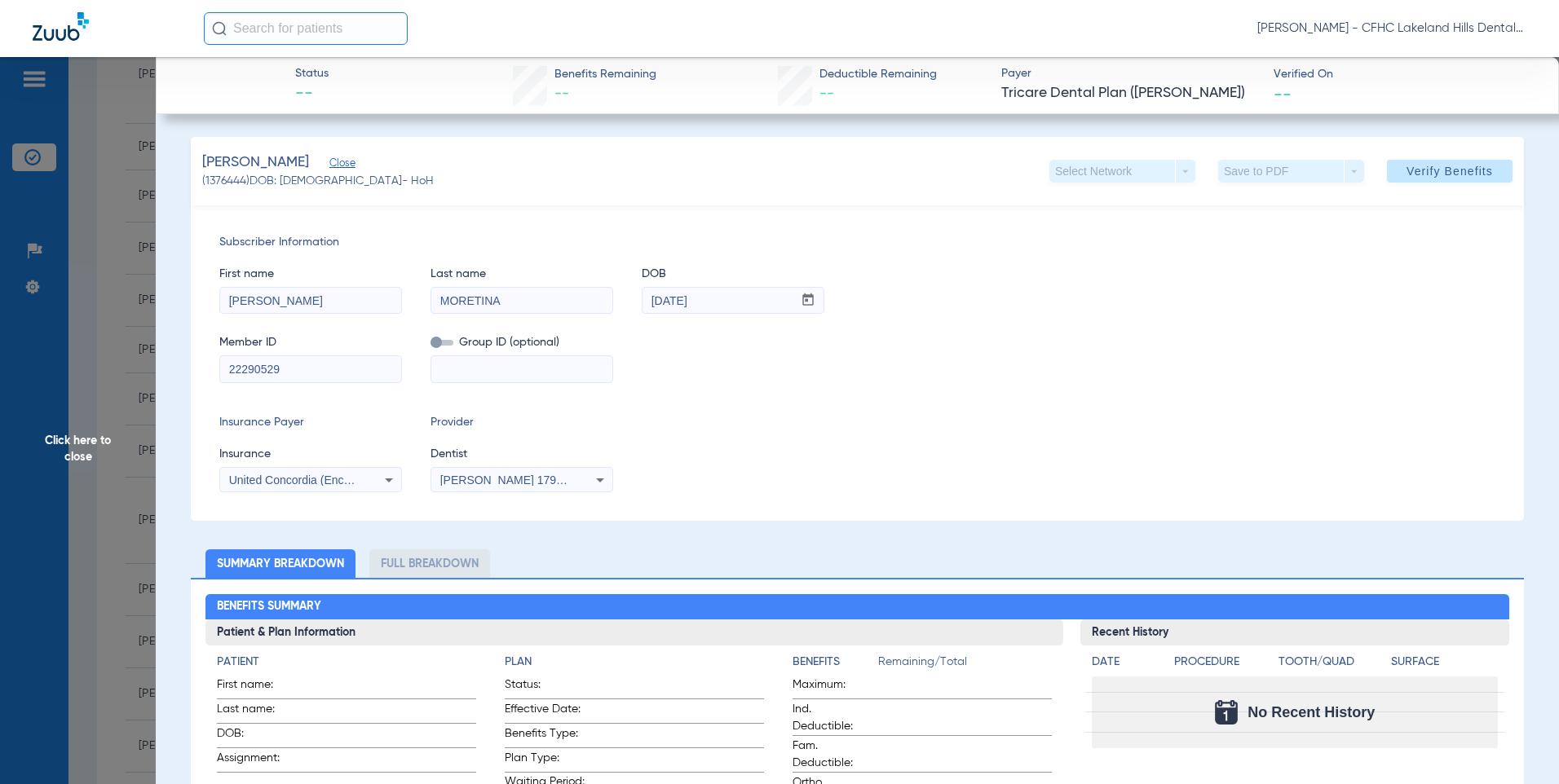
click at [396, 480] on icon at bounding box center [389, 480] width 20 height 20
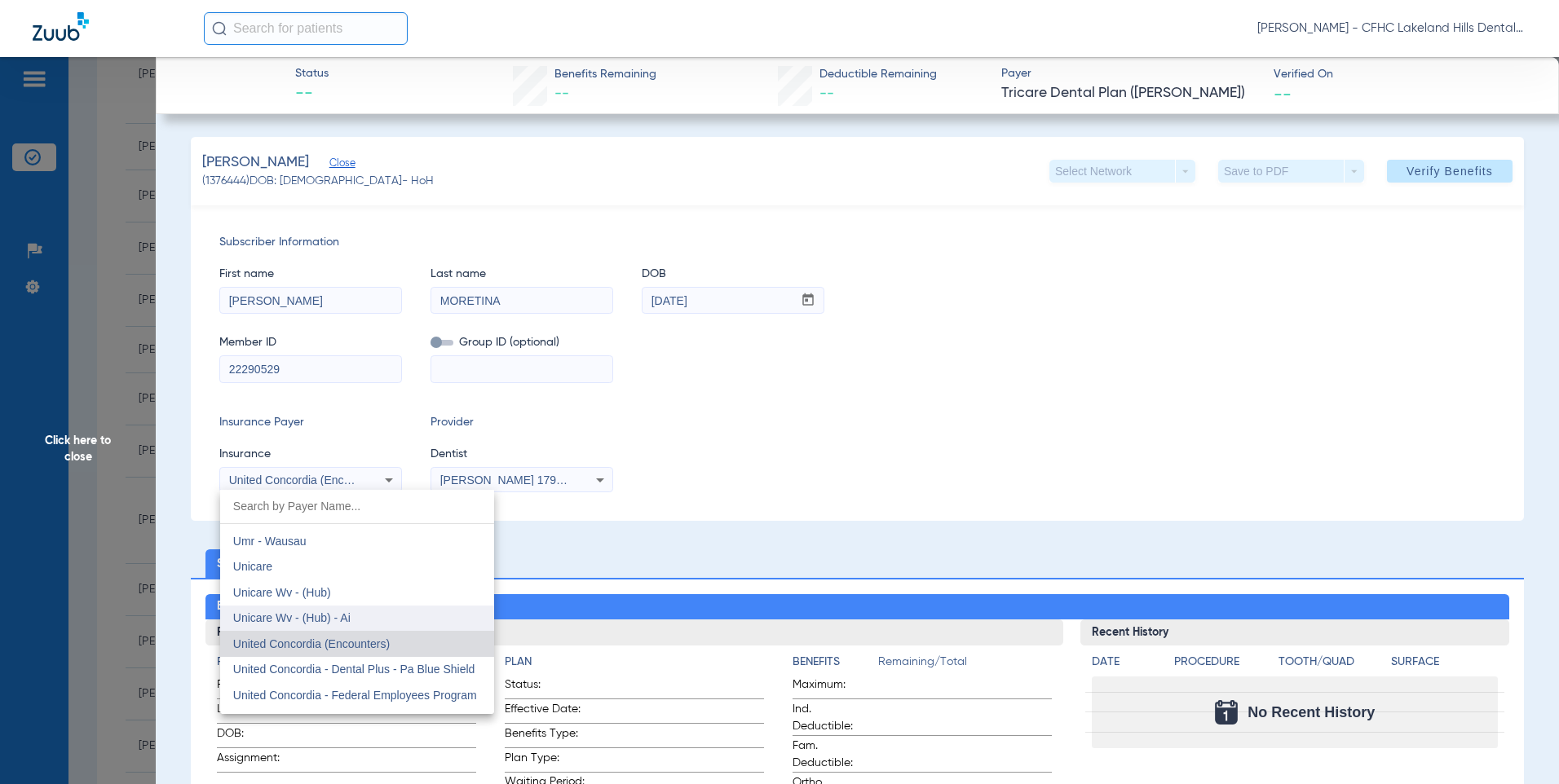
scroll to position [9546, 0]
click at [357, 646] on span "United Concordia - Dental Plus - Pa Blue Shield" at bounding box center [354, 643] width 242 height 13
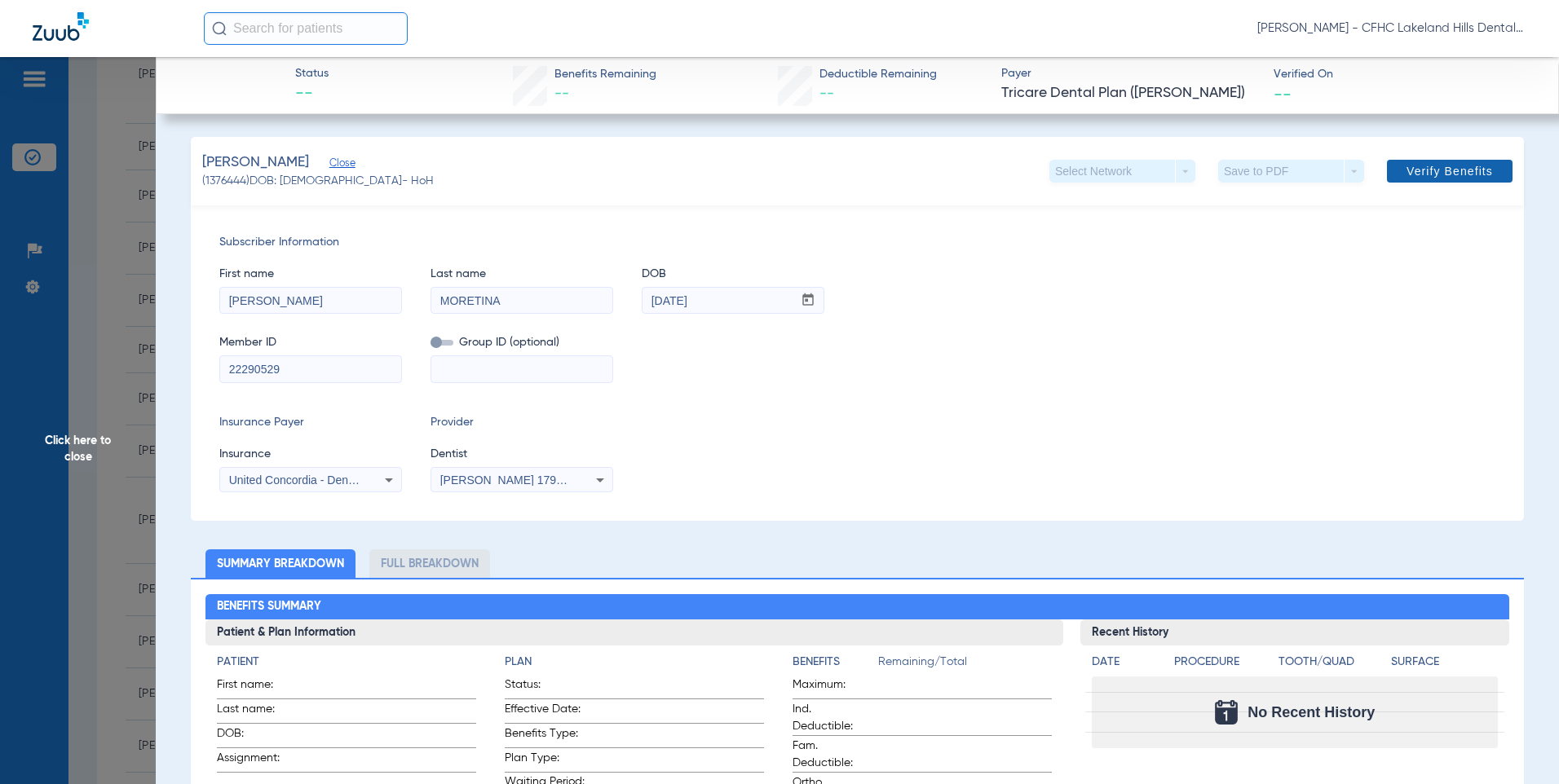
click at [1466, 172] on span "Verify Benefits" at bounding box center [1449, 170] width 86 height 13
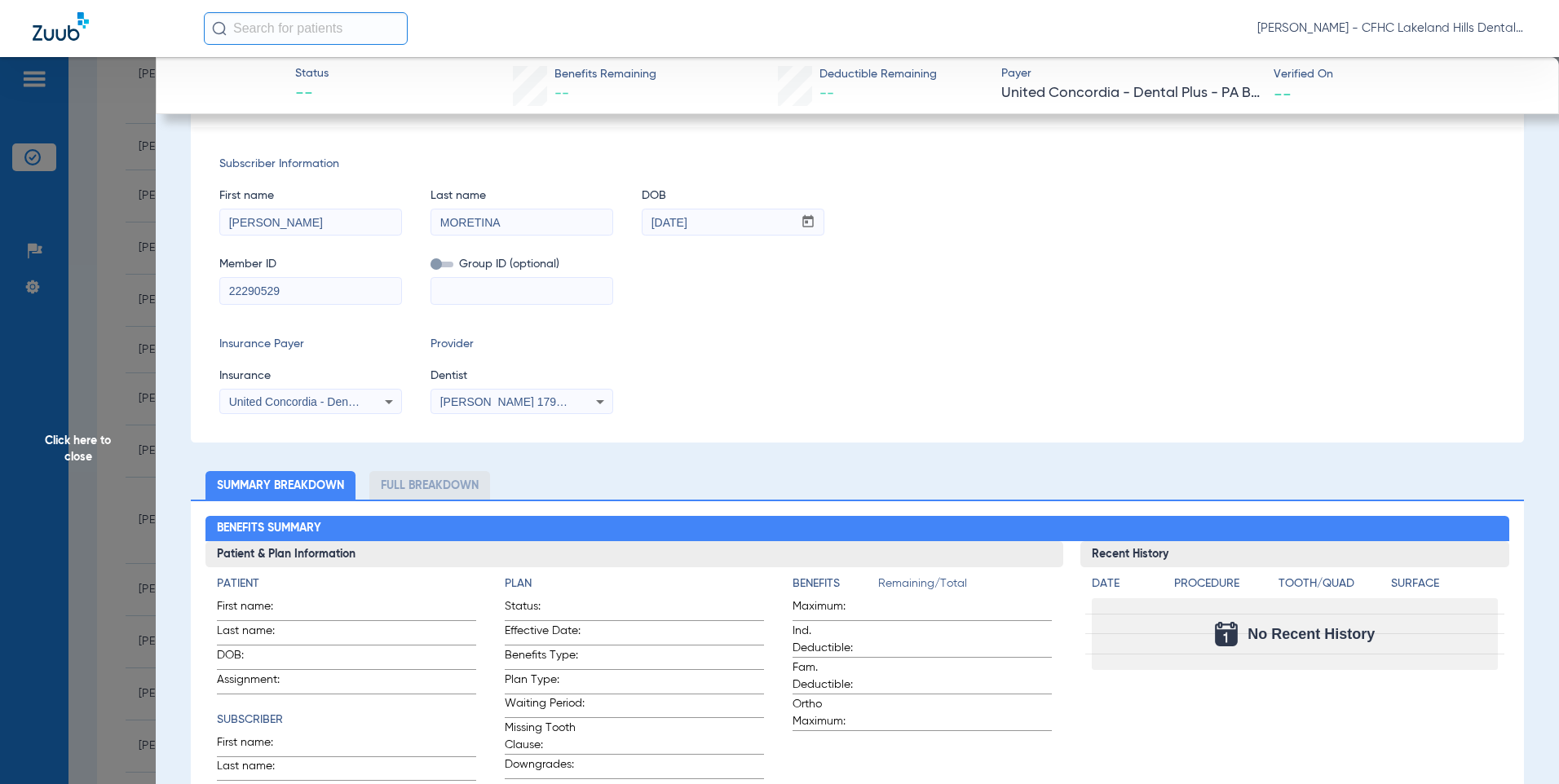
scroll to position [81, 0]
